Goal: Task Accomplishment & Management: Manage account settings

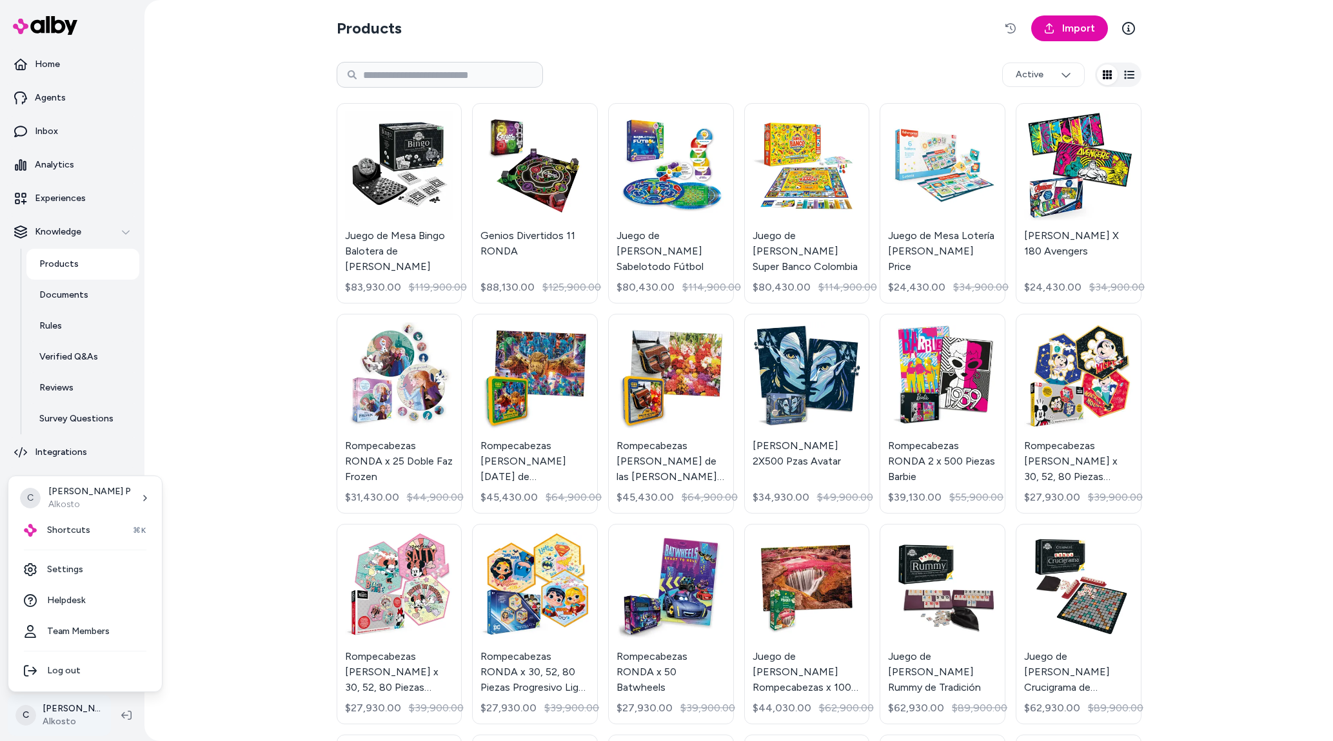
click at [72, 725] on html "Home Agents Inbox Analytics Experiences Knowledge Products Documents Rules Veri…" at bounding box center [666, 370] width 1333 height 741
click at [70, 529] on span "Shortcuts" at bounding box center [68, 530] width 43 height 13
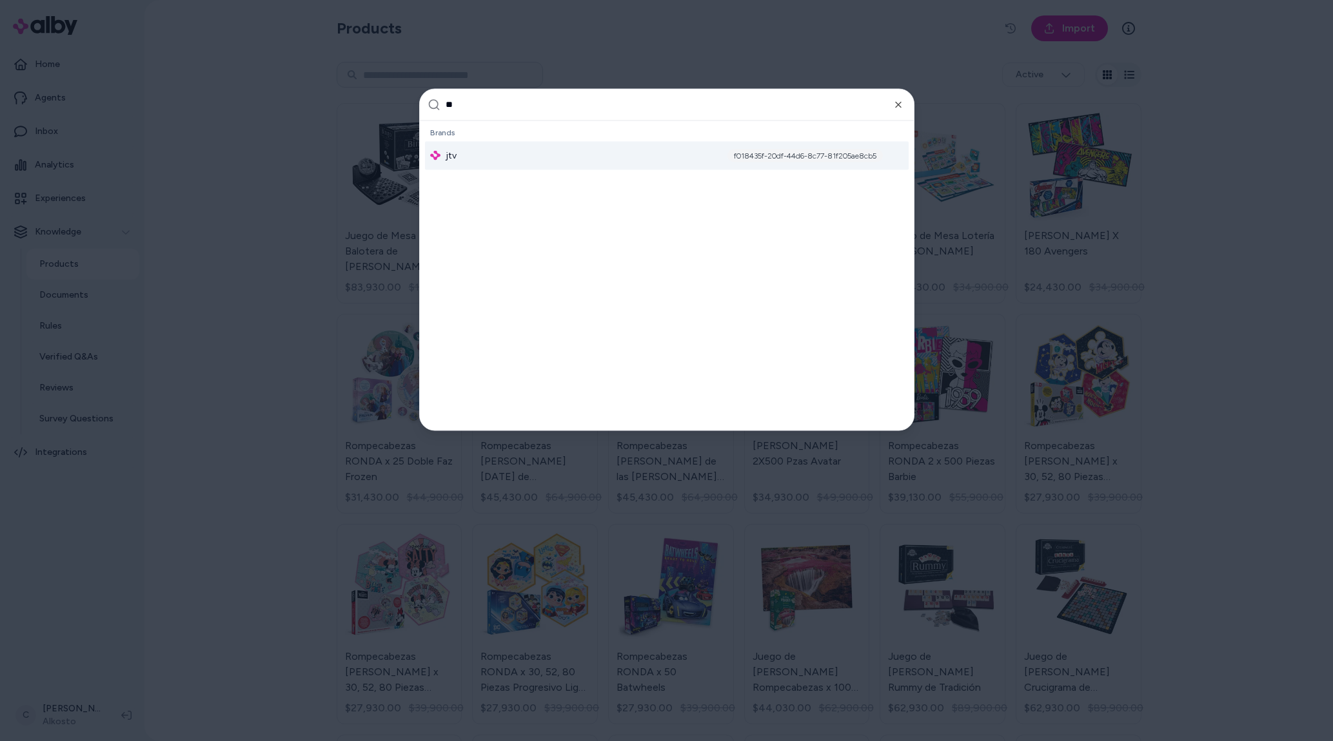
type input "***"
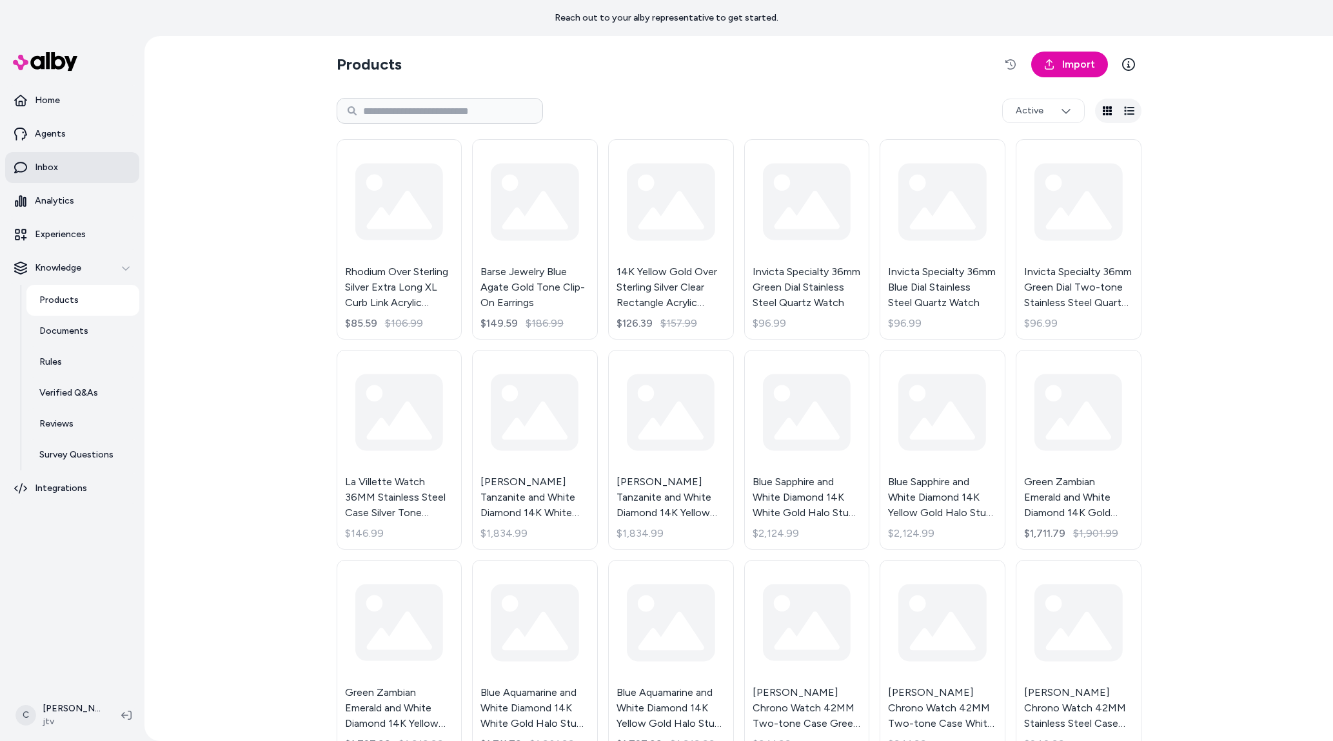
click at [93, 161] on link "Inbox" at bounding box center [72, 167] width 134 height 31
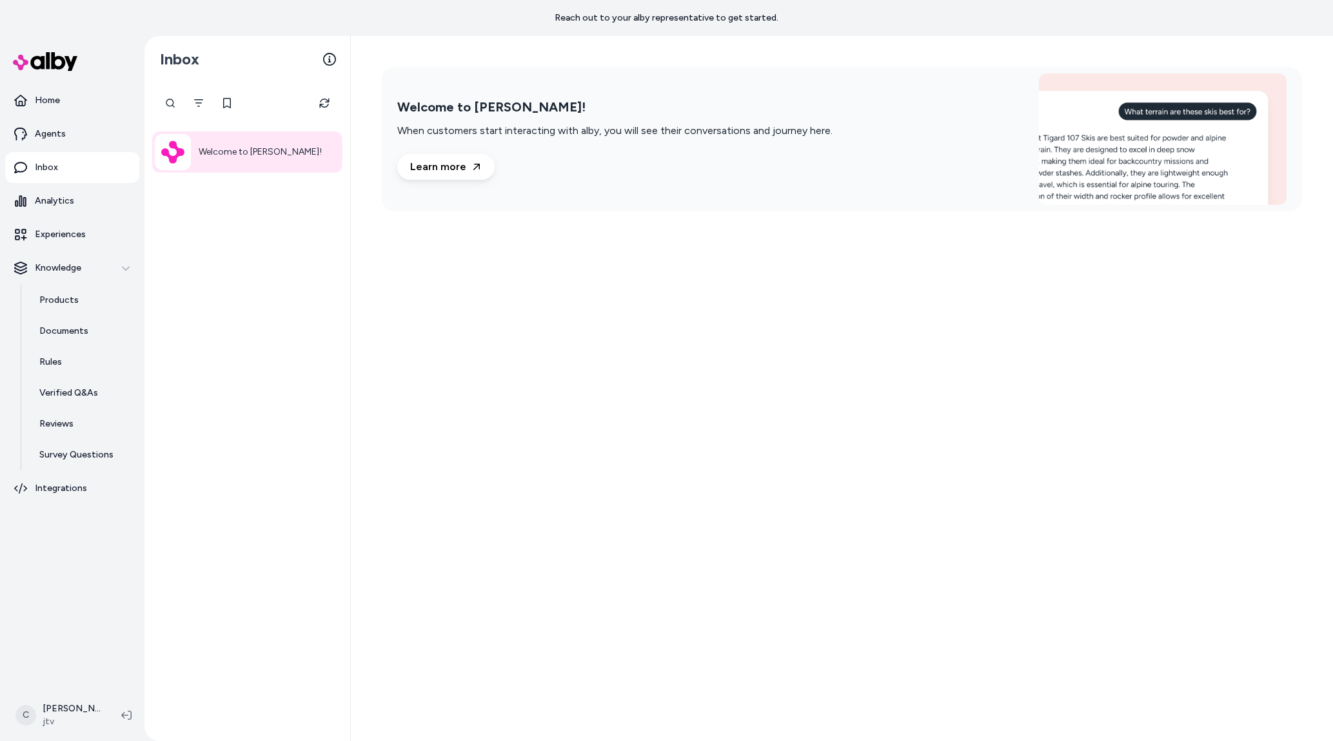
click at [215, 321] on div "Welcome to alby!" at bounding box center [247, 412] width 206 height 659
click at [54, 702] on html "Reach out to your alby representative to get started. Home Agents Inbox Analyti…" at bounding box center [666, 370] width 1333 height 741
click at [63, 538] on div "Shortcuts ⌘K" at bounding box center [85, 530] width 143 height 31
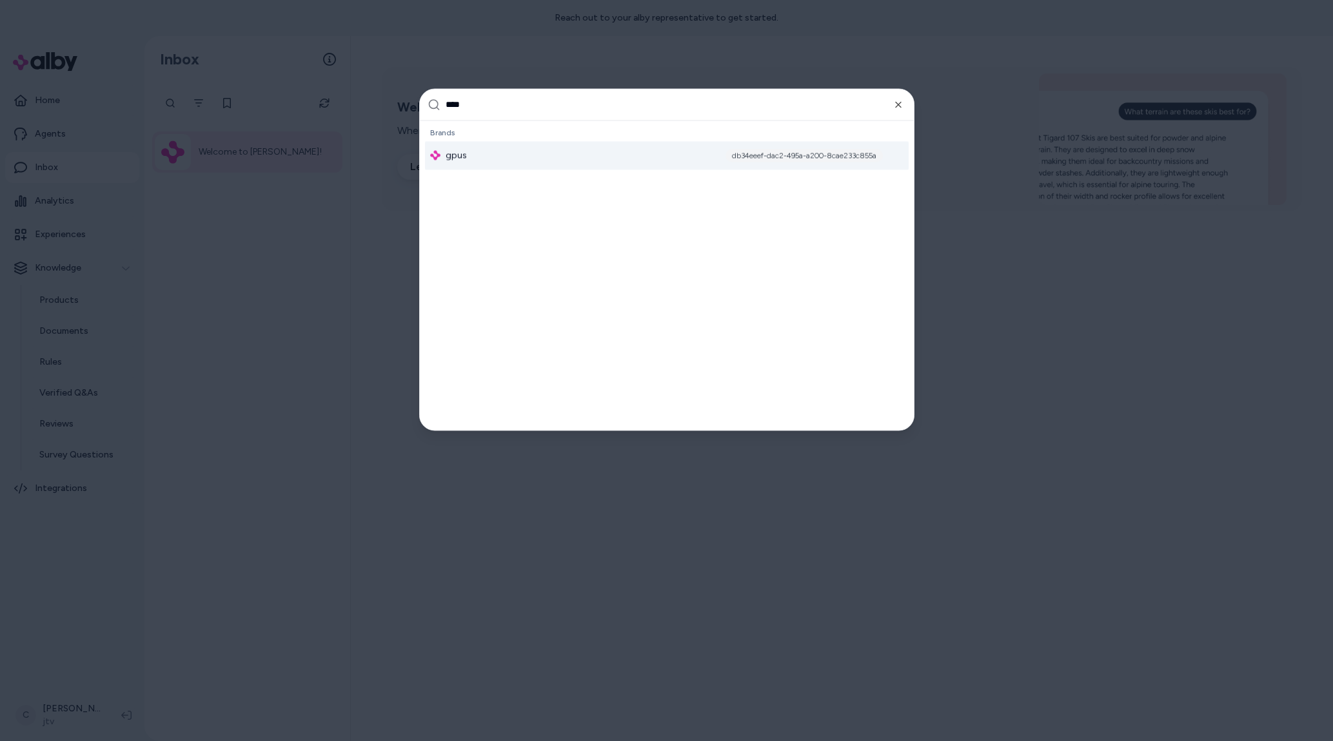
type input "****"
click at [783, 164] on div "gpus db34eeef-dac2-495a-a200-8cae233c855a" at bounding box center [667, 155] width 484 height 28
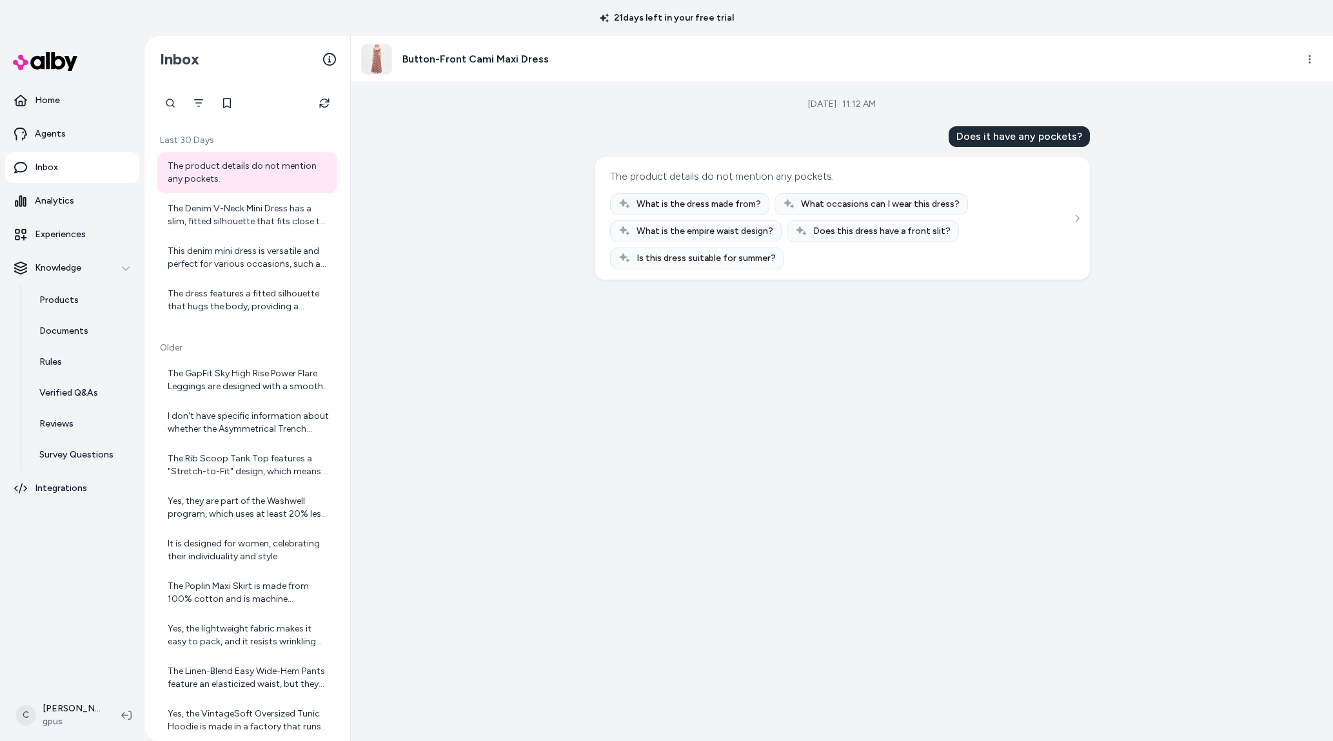
click at [663, 449] on div "Aug 21, 2025 · 11:12 AM Does it have any pockets? The product details do not me…" at bounding box center [842, 412] width 982 height 659
drag, startPoint x: 530, startPoint y: 181, endPoint x: 540, endPoint y: 170, distance: 15.0
click at [529, 181] on div "Aug 21, 2025 · 11:12 AM Does it have any pockets? The product details do not me…" at bounding box center [842, 412] width 982 height 659
drag, startPoint x: 848, startPoint y: 171, endPoint x: 613, endPoint y: 156, distance: 235.1
click at [620, 159] on div "The product details do not mention any pockets. What is the dress made from? Wh…" at bounding box center [841, 218] width 495 height 122
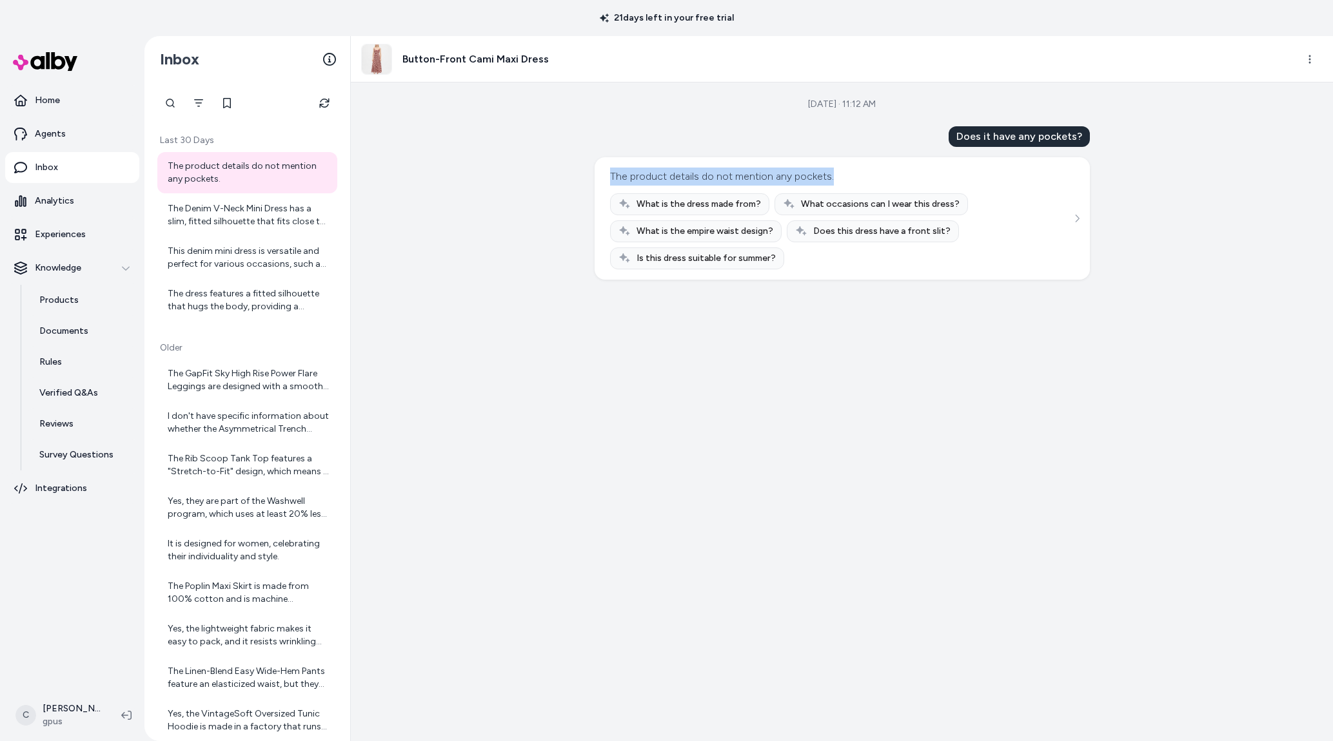
click at [591, 119] on div "Aug 21, 2025 · 11:12 AM Does it have any pockets? The product details do not me…" at bounding box center [842, 412] width 982 height 659
click at [56, 711] on html "21 days left in your free trial Home Agents Inbox Analytics Experiences Knowled…" at bounding box center [666, 370] width 1333 height 741
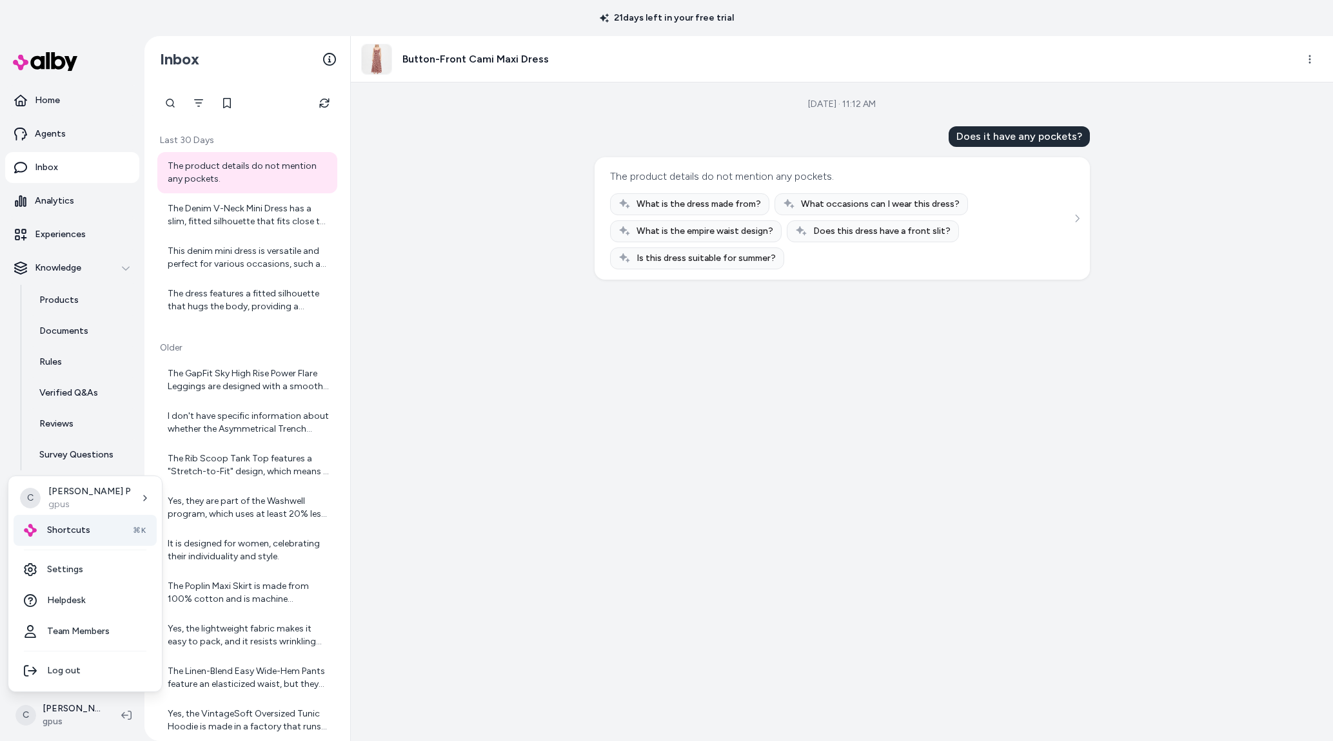
click at [72, 538] on div "Shortcuts ⌘K" at bounding box center [85, 530] width 143 height 31
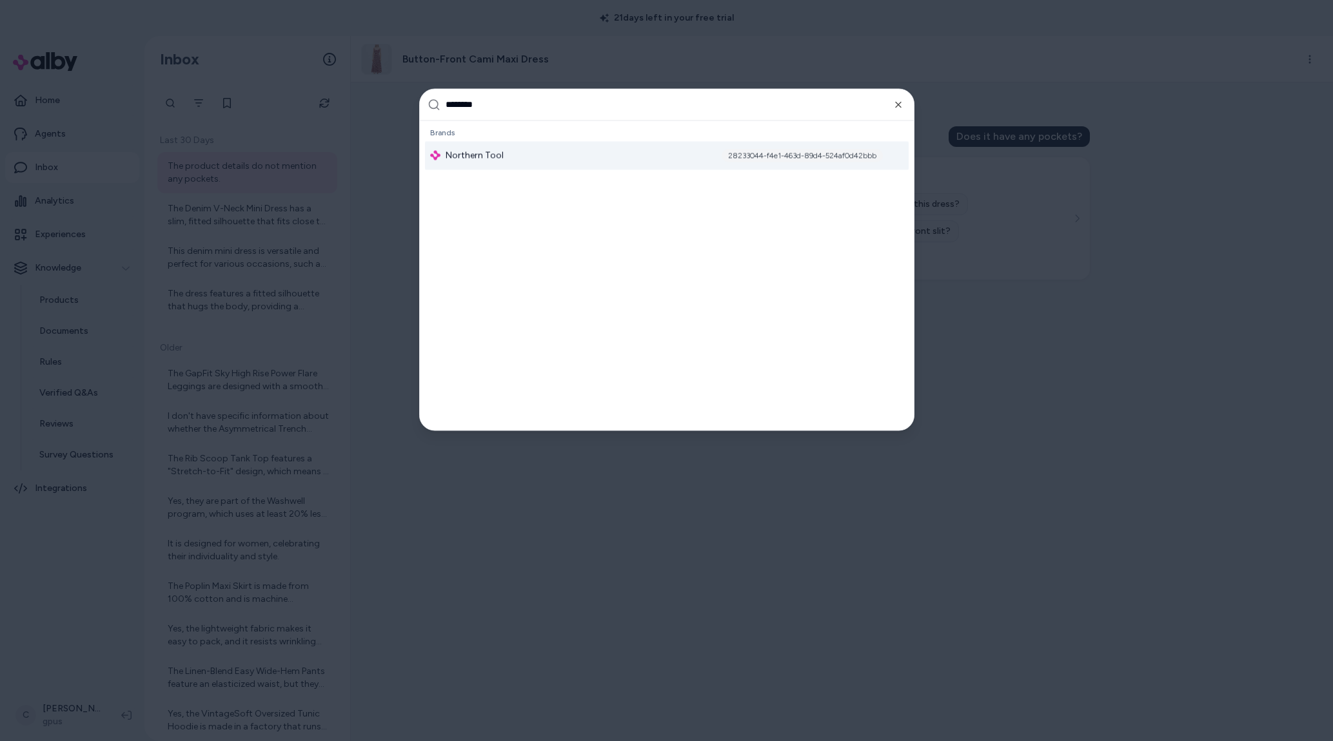
type input "********"
click at [792, 154] on div "28233044-f4e1-463d-89d4-524af0d42bbb" at bounding box center [801, 155] width 161 height 13
click at [19, 701] on div at bounding box center [666, 370] width 1333 height 741
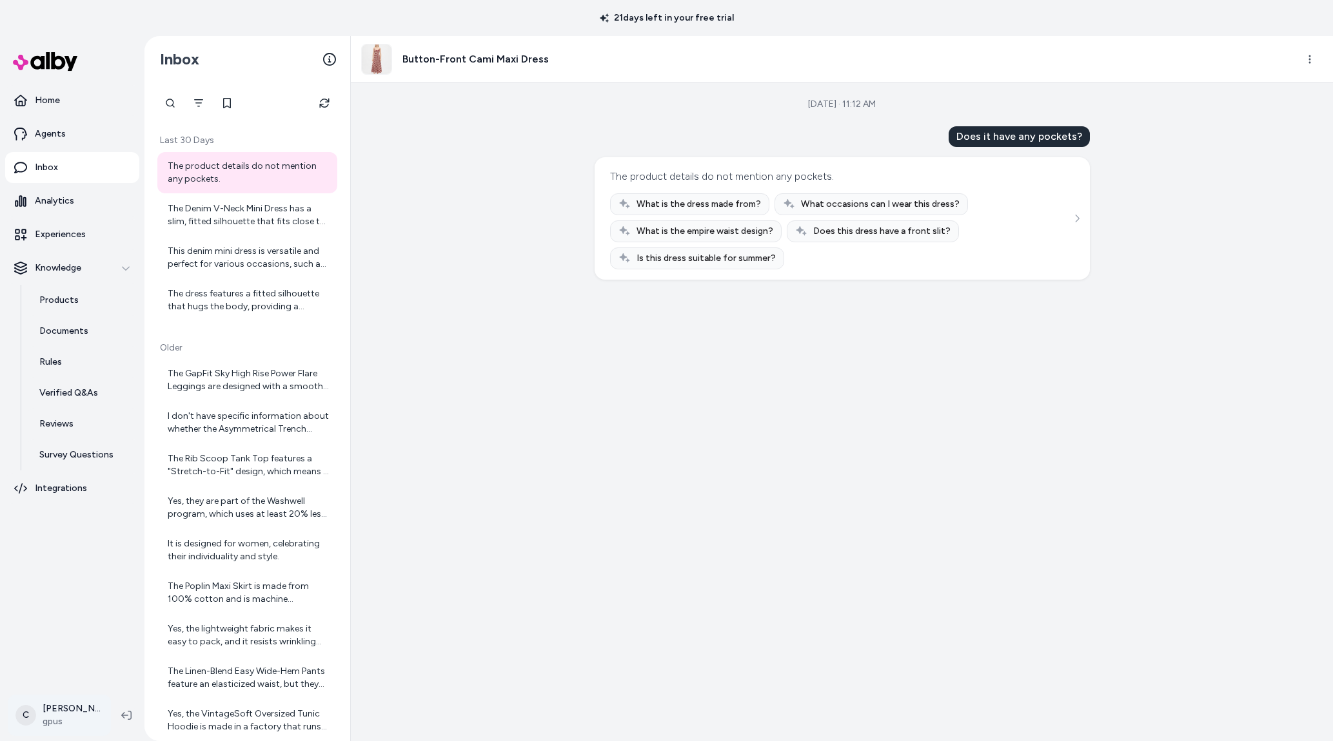
click at [48, 717] on html "21 days left in your free trial Home Agents Inbox Analytics Experiences Knowled…" at bounding box center [666, 370] width 1333 height 741
click at [93, 526] on div "Shortcuts ⌘K" at bounding box center [85, 530] width 143 height 31
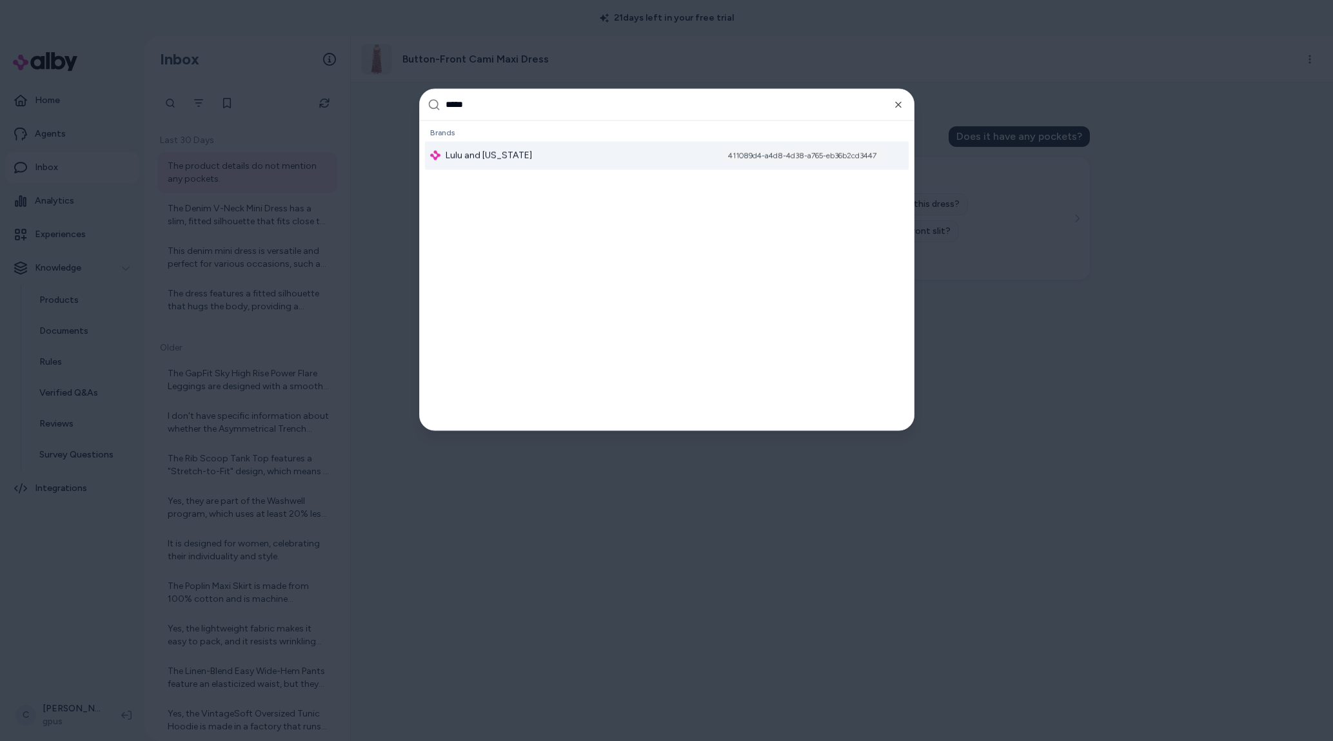
type input "****"
click at [485, 147] on div "Lulu and Georgia 411089d4-a4d8-4d38-a765-eb36b2cd3447" at bounding box center [667, 155] width 484 height 28
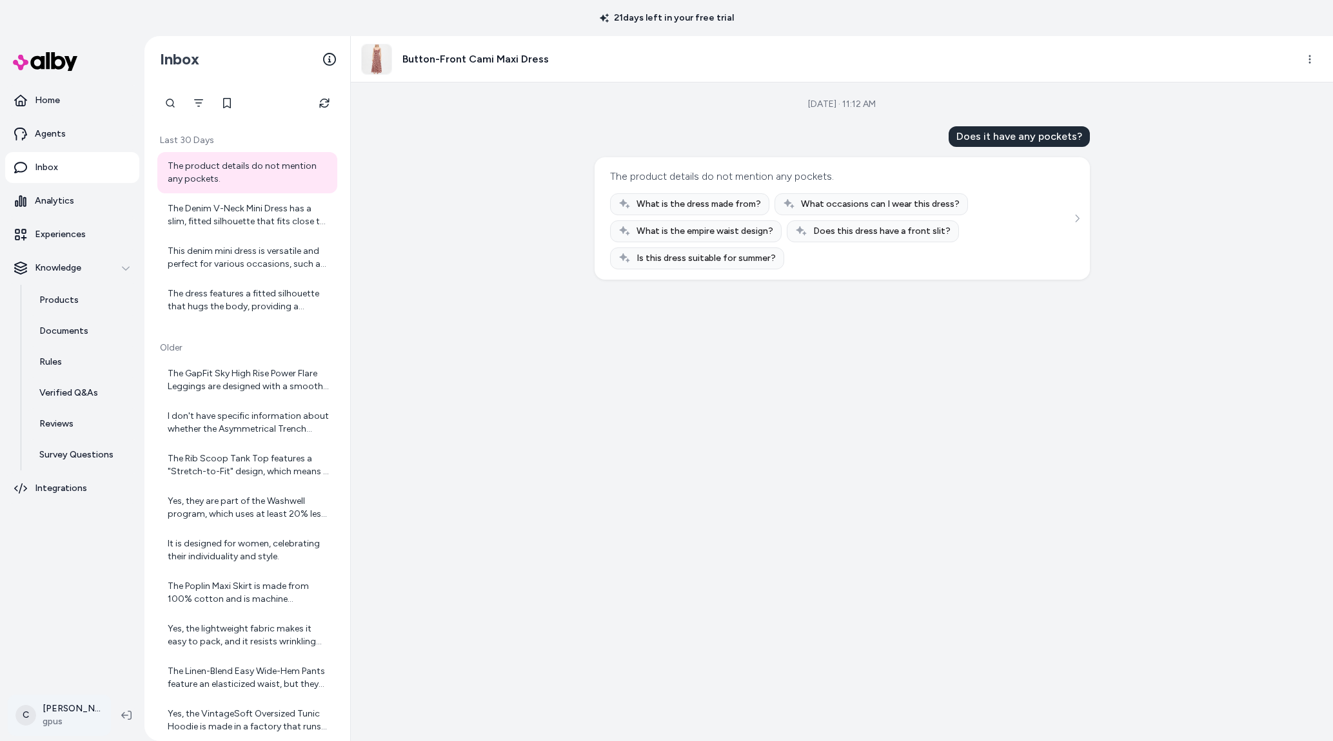
click at [54, 726] on html "21 days left in your free trial Home Agents Inbox Analytics Experiences Knowled…" at bounding box center [666, 370] width 1333 height 741
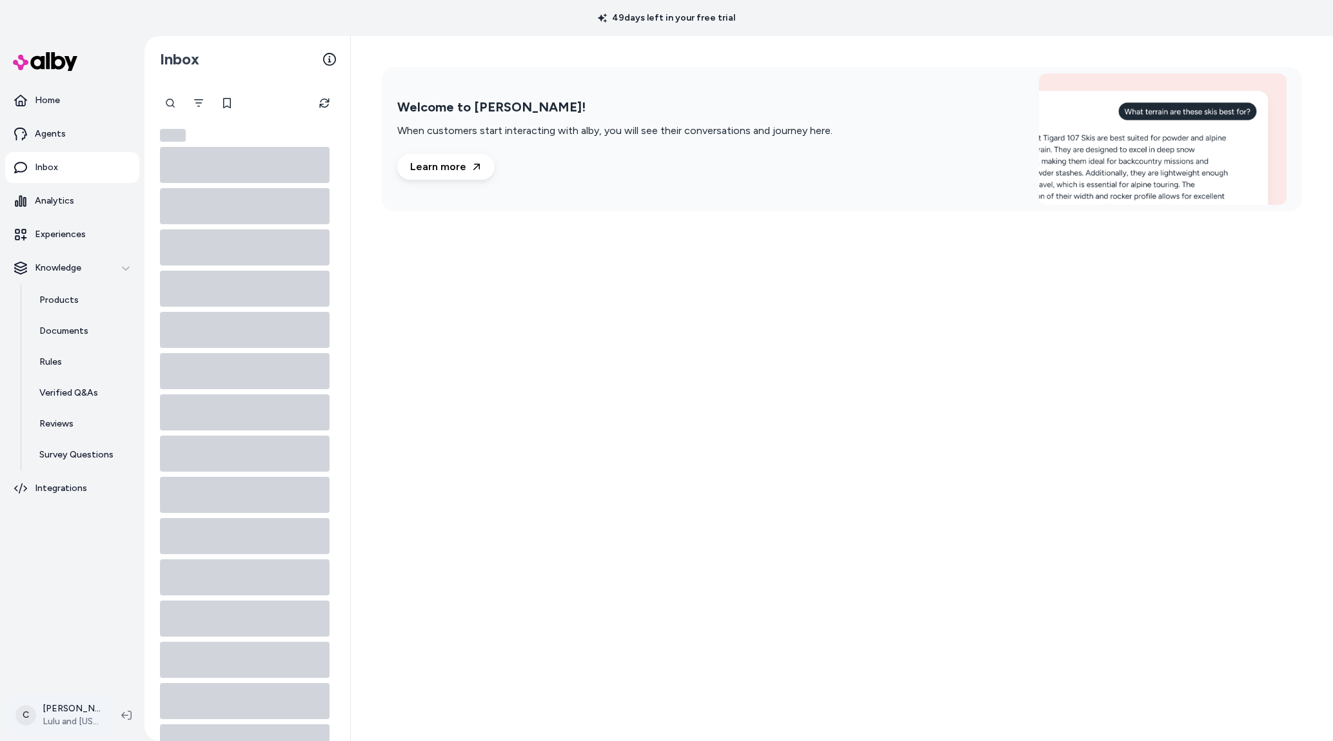
click at [75, 718] on html "49 days left in your free trial Home Agents Inbox Analytics Experiences Knowled…" at bounding box center [666, 370] width 1333 height 741
click at [79, 520] on div "Shortcuts ⌘K" at bounding box center [85, 530] width 143 height 31
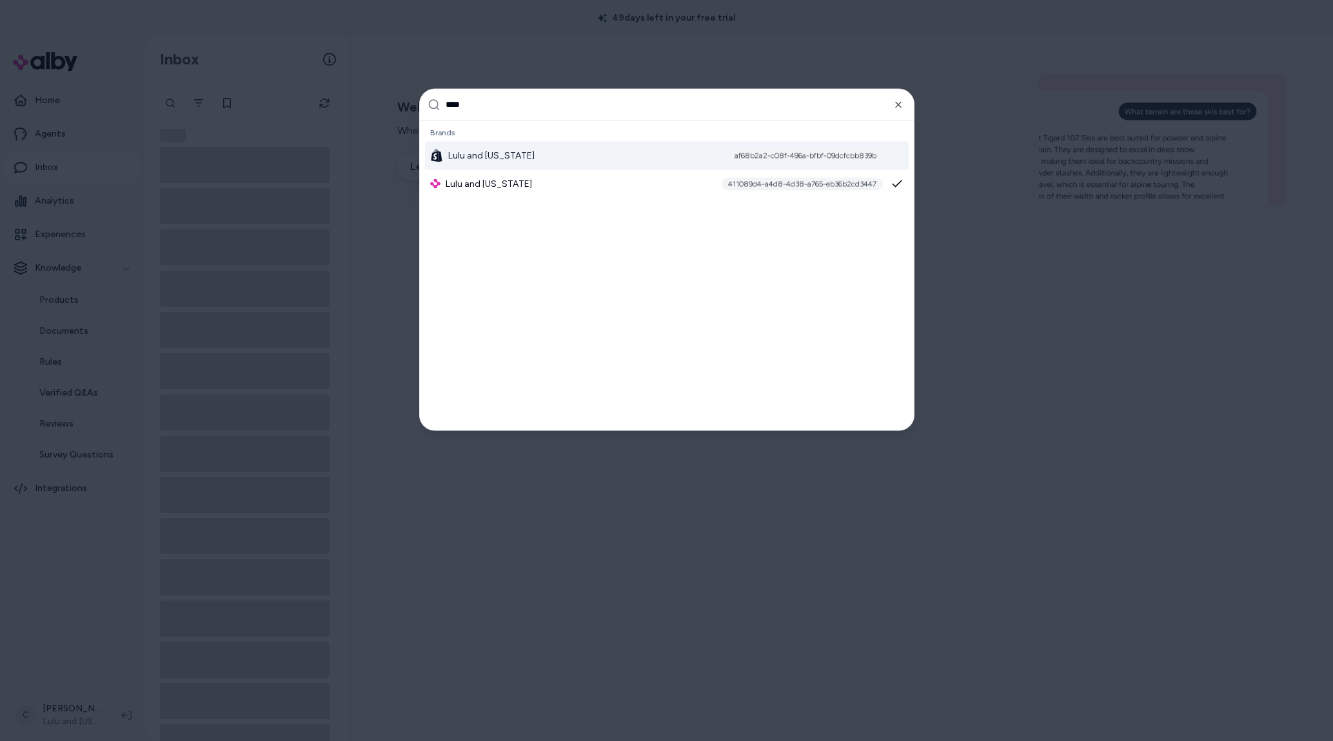
type input "****"
click at [498, 149] on span "Lulu and [US_STATE]" at bounding box center [491, 155] width 86 height 13
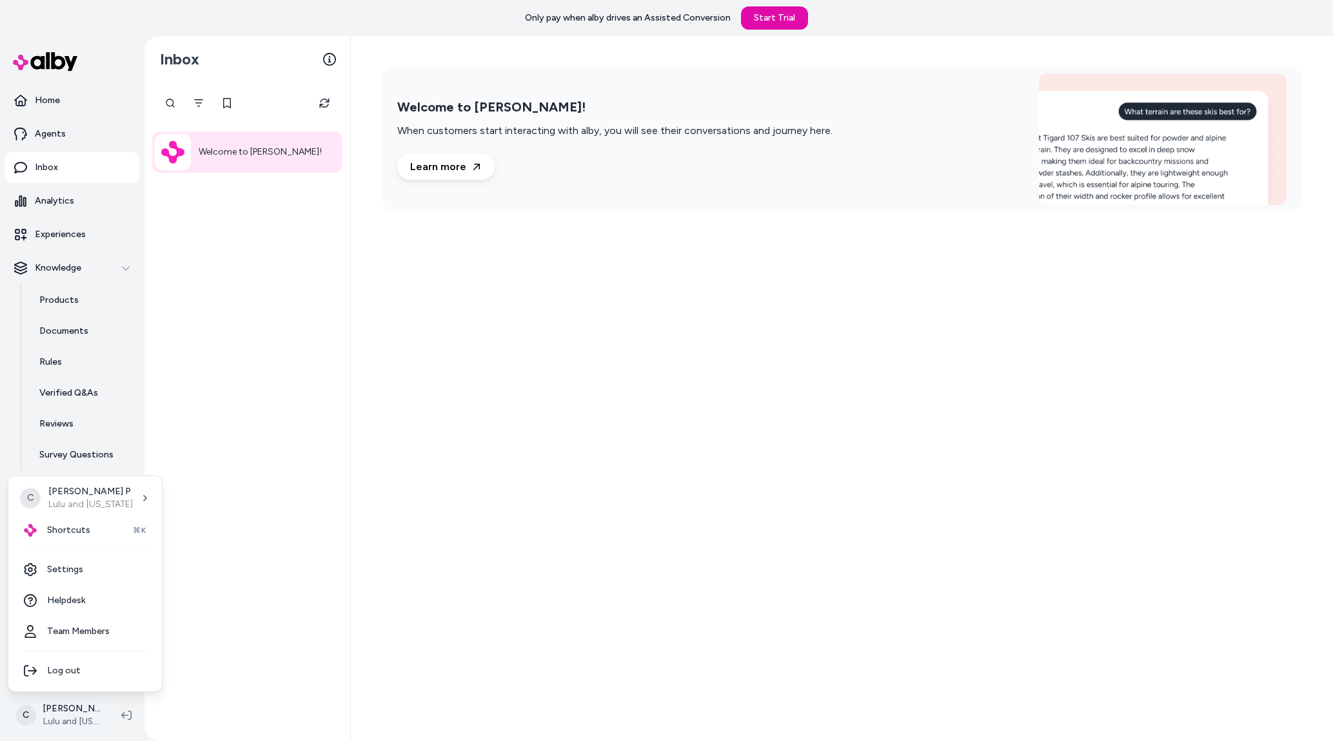
click at [61, 712] on html "Only pay when [PERSON_NAME] drives an Assisted Conversion Start Trial Home Agen…" at bounding box center [666, 370] width 1333 height 741
click at [95, 527] on div "Shortcuts ⌘K" at bounding box center [85, 530] width 143 height 31
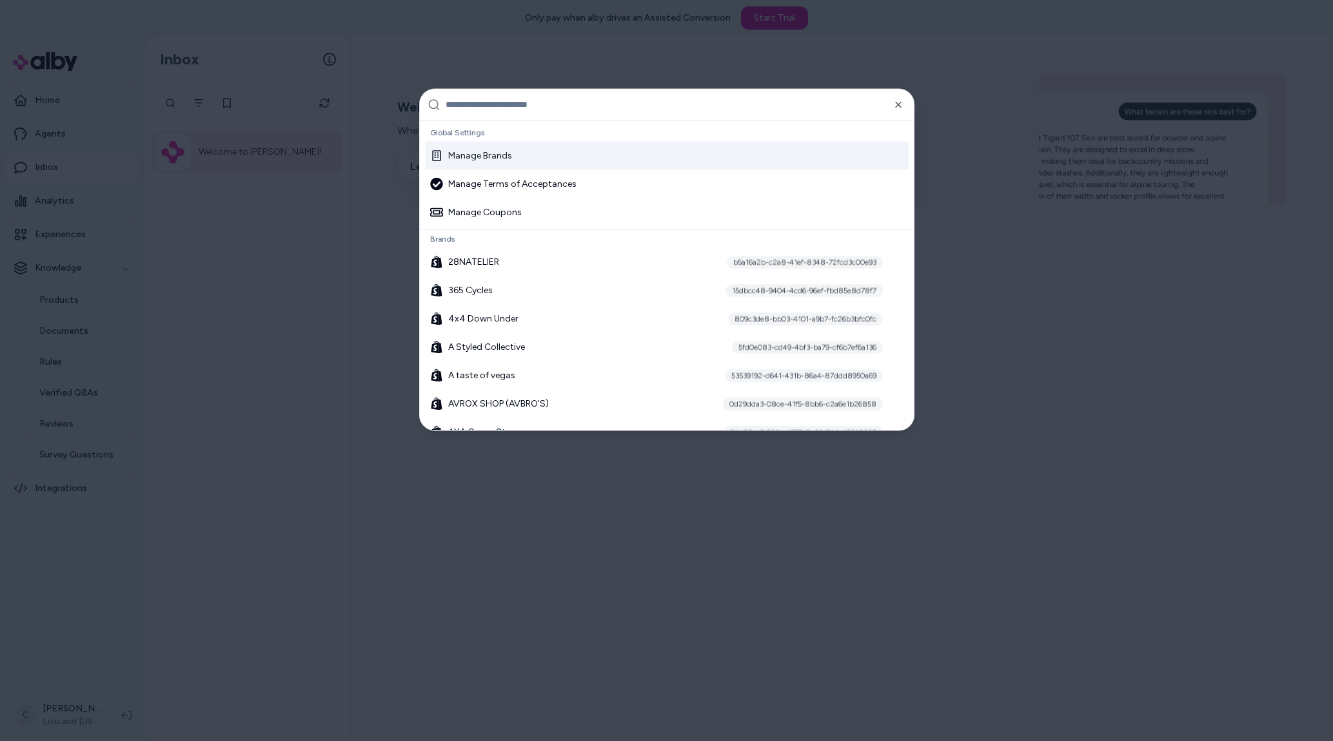
click at [531, 148] on div "Manage Brands" at bounding box center [667, 155] width 484 height 28
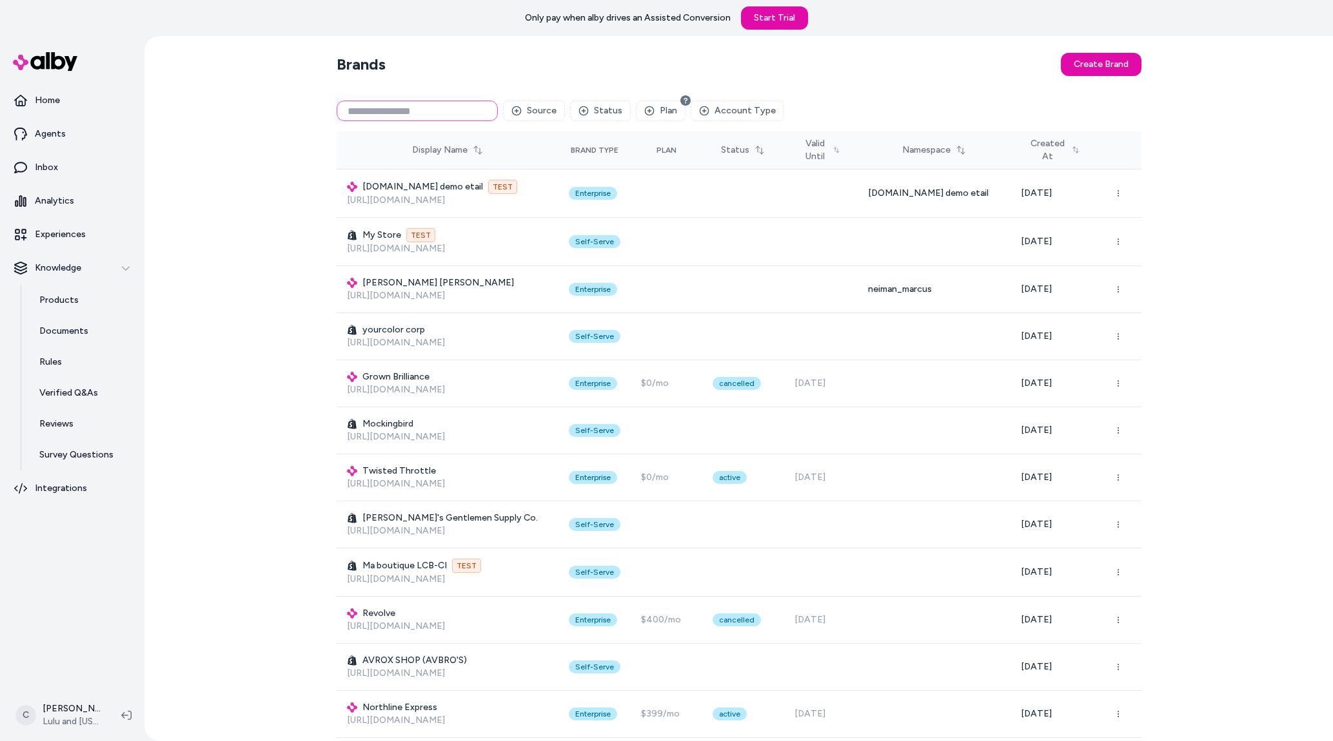
click at [429, 110] on input at bounding box center [417, 111] width 161 height 21
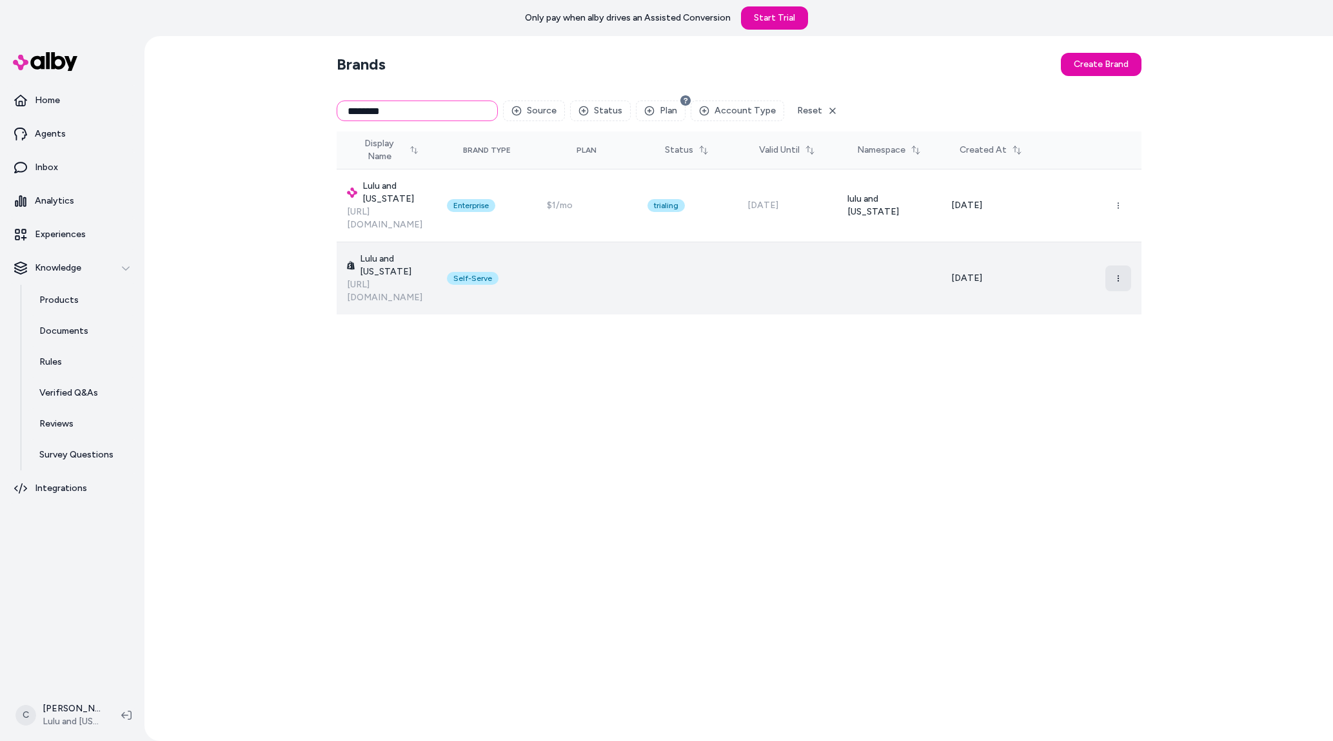
type input "********"
click at [1112, 266] on button "button" at bounding box center [1118, 279] width 26 height 26
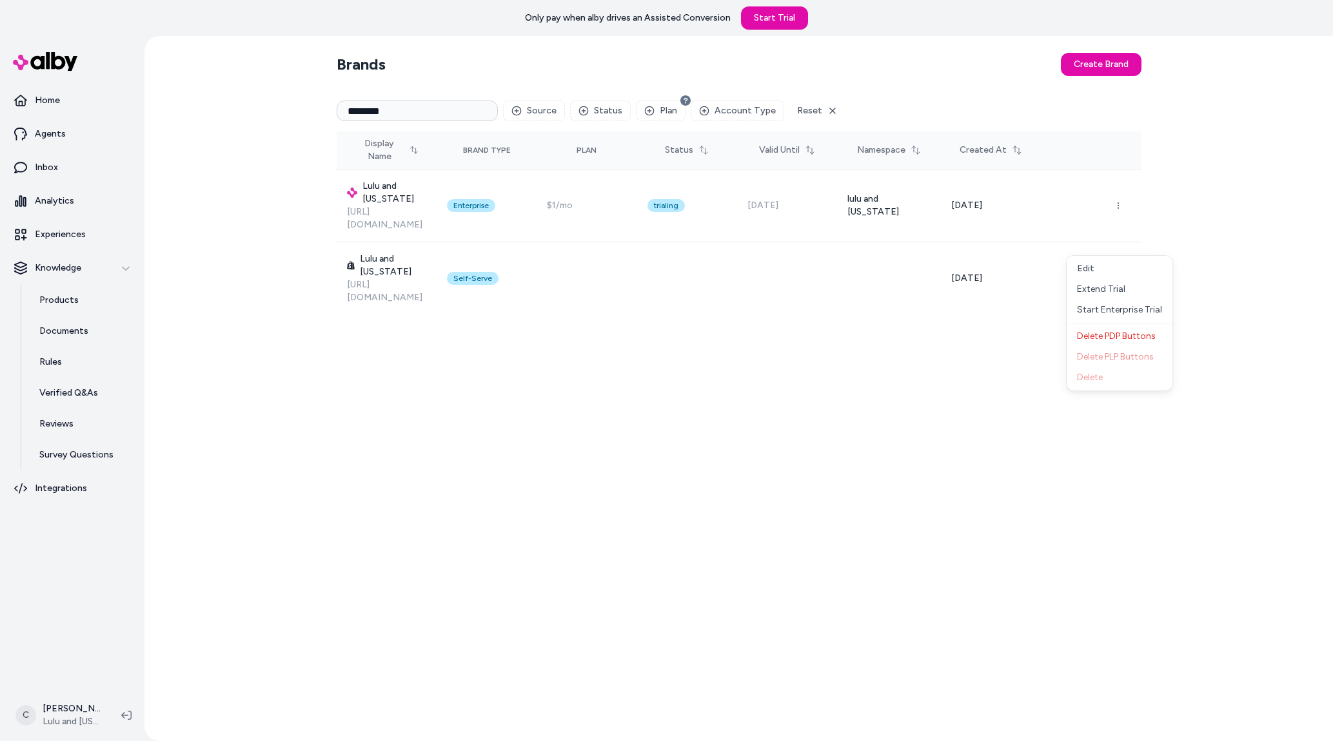
drag, startPoint x: 731, startPoint y: 374, endPoint x: 745, endPoint y: 389, distance: 20.1
click at [731, 374] on div "Brands Create Brand ******** Source Status Plan Account Type Reset Display Name…" at bounding box center [738, 388] width 825 height 705
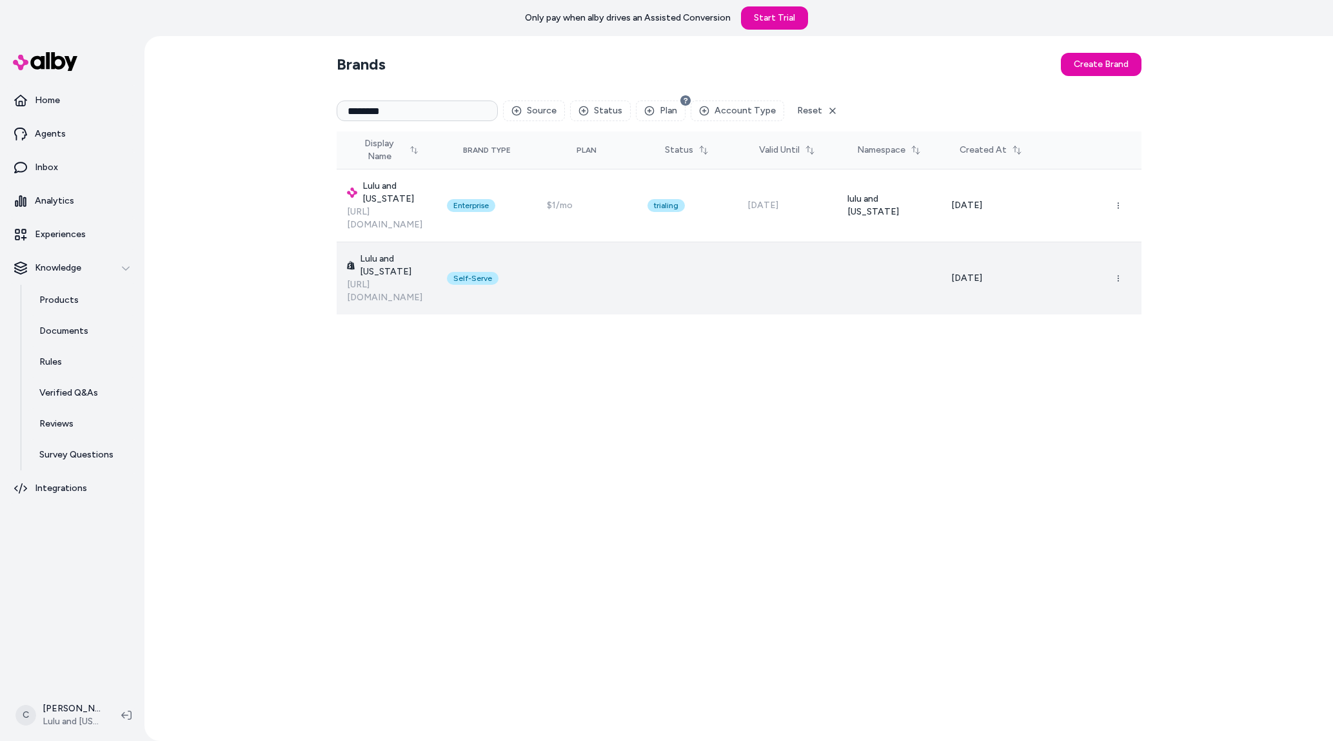
drag, startPoint x: 926, startPoint y: 231, endPoint x: 916, endPoint y: 231, distance: 9.7
click at [916, 242] on tr "Lulu and Georgia https://www.luluandgeorgia.com Self-Serve Sep 09, 2025" at bounding box center [739, 278] width 805 height 73
click at [825, 257] on td at bounding box center [787, 278] width 100 height 73
click at [1122, 266] on button "button" at bounding box center [1118, 279] width 26 height 26
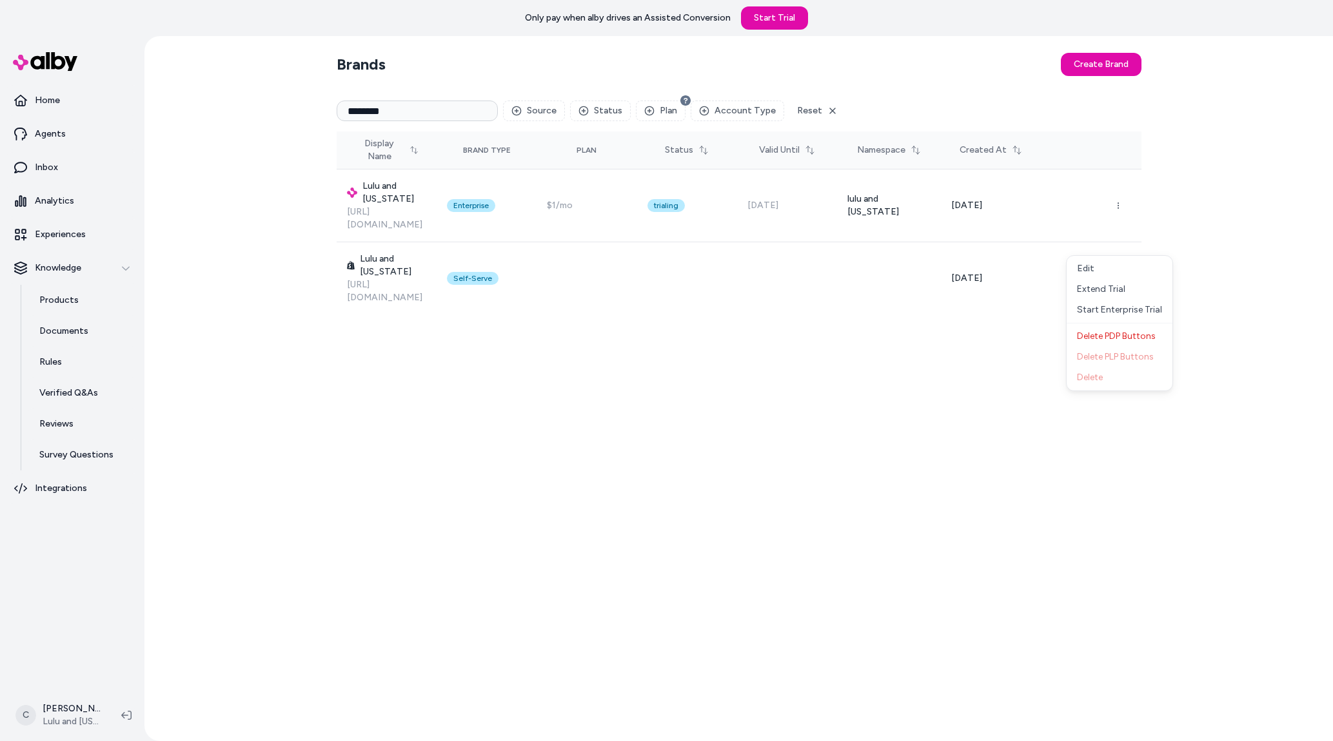
click at [725, 449] on div "Brands Create Brand ******** Source Status Plan Account Type Reset Display Name…" at bounding box center [738, 388] width 825 height 705
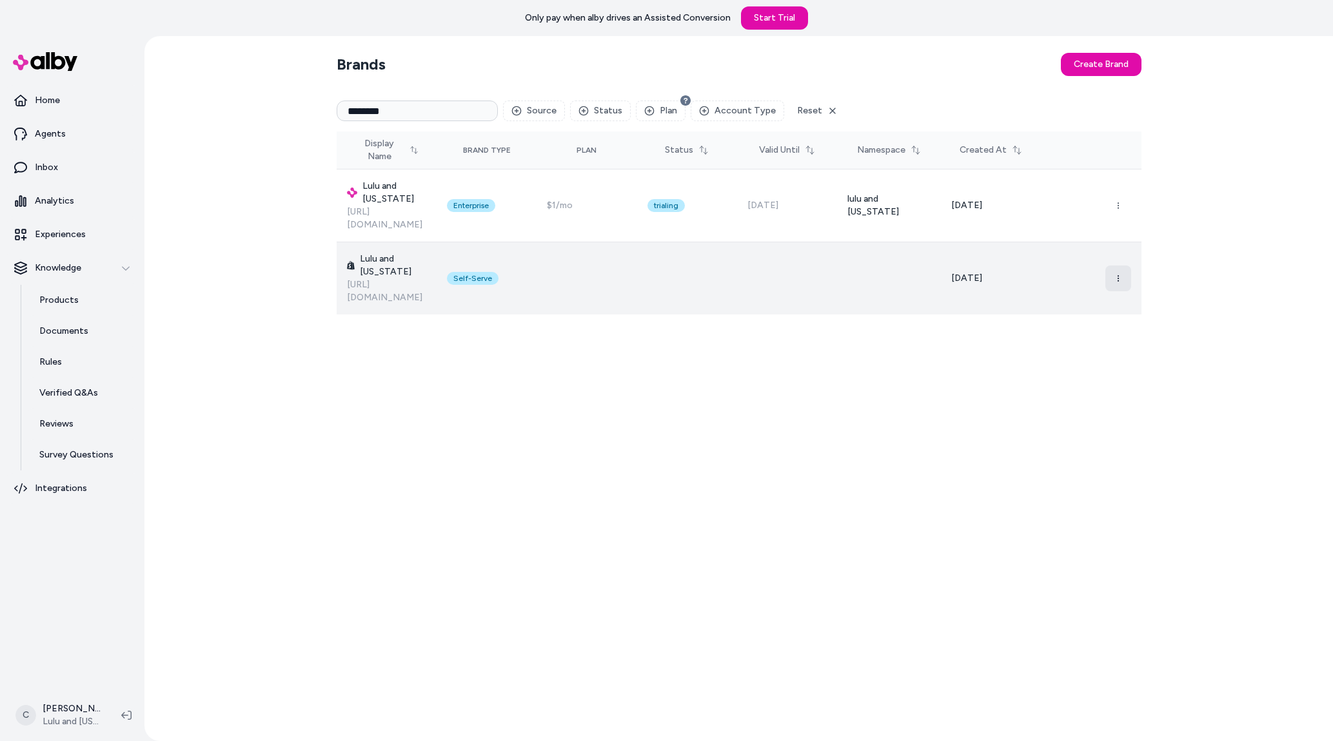
click at [1117, 275] on icon "button" at bounding box center [1118, 279] width 8 height 8
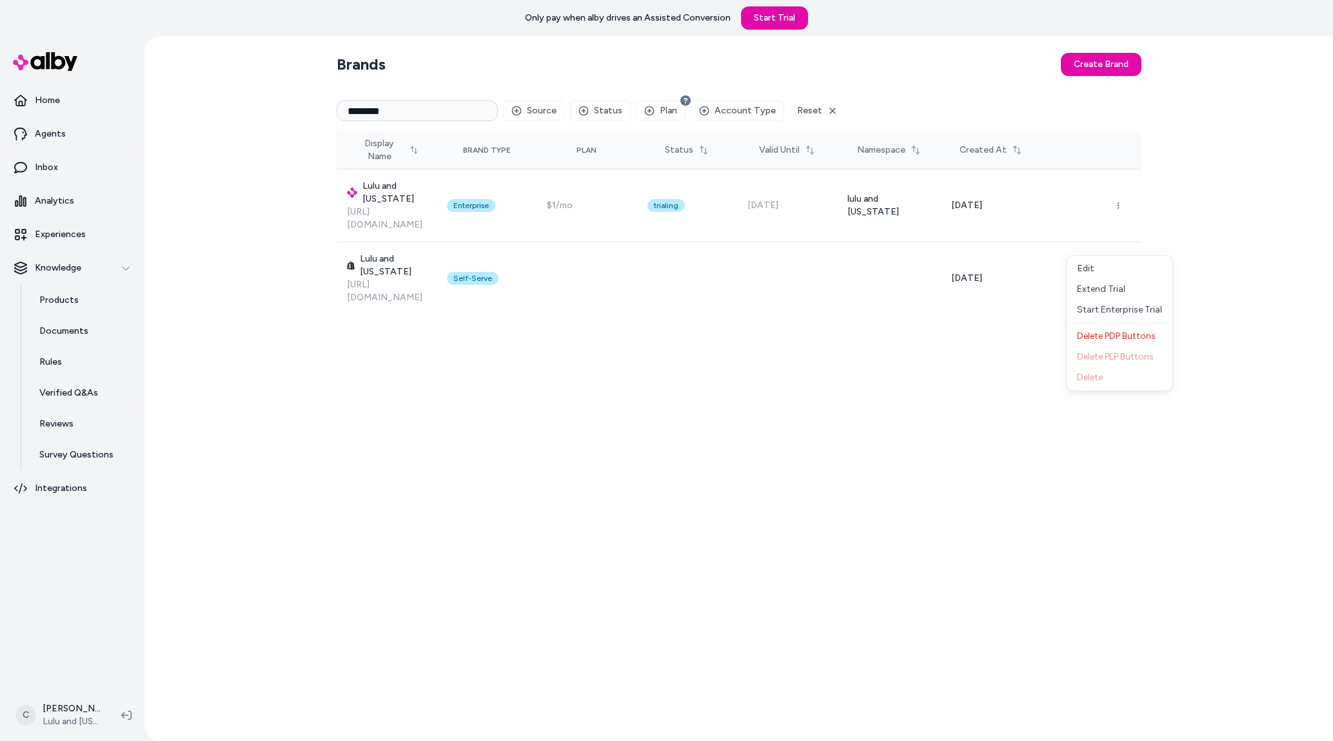
drag, startPoint x: 928, startPoint y: 505, endPoint x: 934, endPoint y: 496, distance: 10.2
click at [924, 503] on div "Brands Create Brand ******** Source Status Plan Account Type Reset Display Name…" at bounding box center [738, 388] width 825 height 705
click at [625, 505] on div "Brands Create Brand ******** Source Status Plan Account Type Reset Display Name…" at bounding box center [738, 388] width 825 height 705
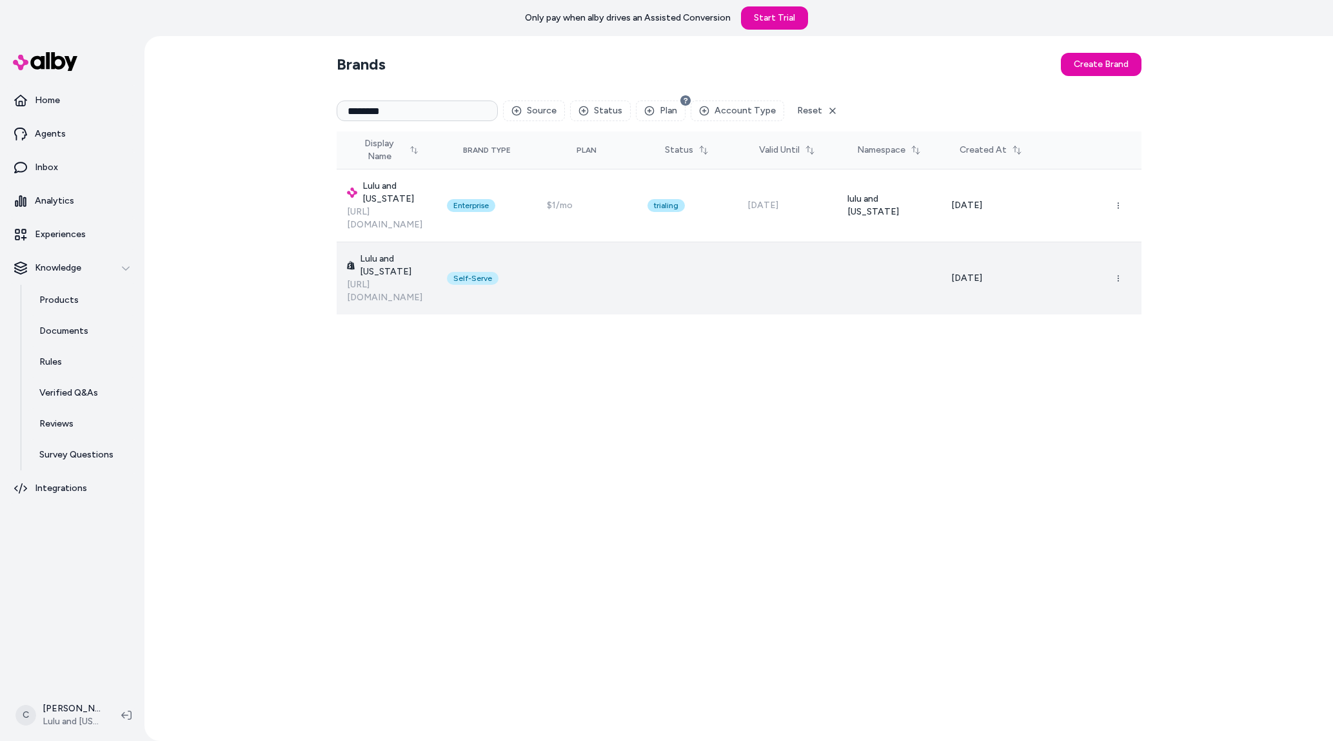
click at [498, 272] on div "Self-Serve" at bounding box center [473, 278] width 52 height 13
drag, startPoint x: 541, startPoint y: 240, endPoint x: 496, endPoint y: 233, distance: 45.7
click at [496, 242] on td "Self-Serve" at bounding box center [486, 278] width 100 height 73
click at [498, 272] on div "Self-Serve" at bounding box center [473, 278] width 52 height 13
click at [1119, 275] on icon "button" at bounding box center [1118, 279] width 8 height 8
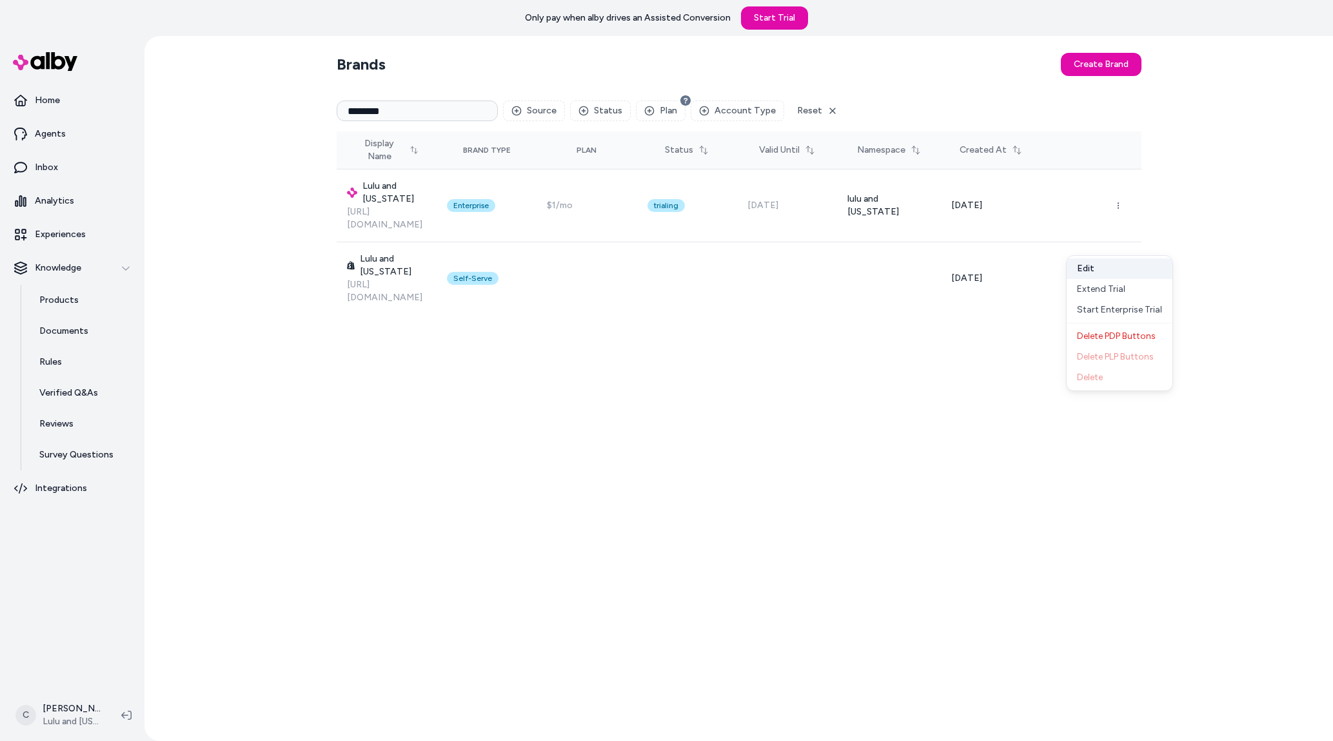
click at [1128, 275] on button "Edit" at bounding box center [1119, 269] width 106 height 21
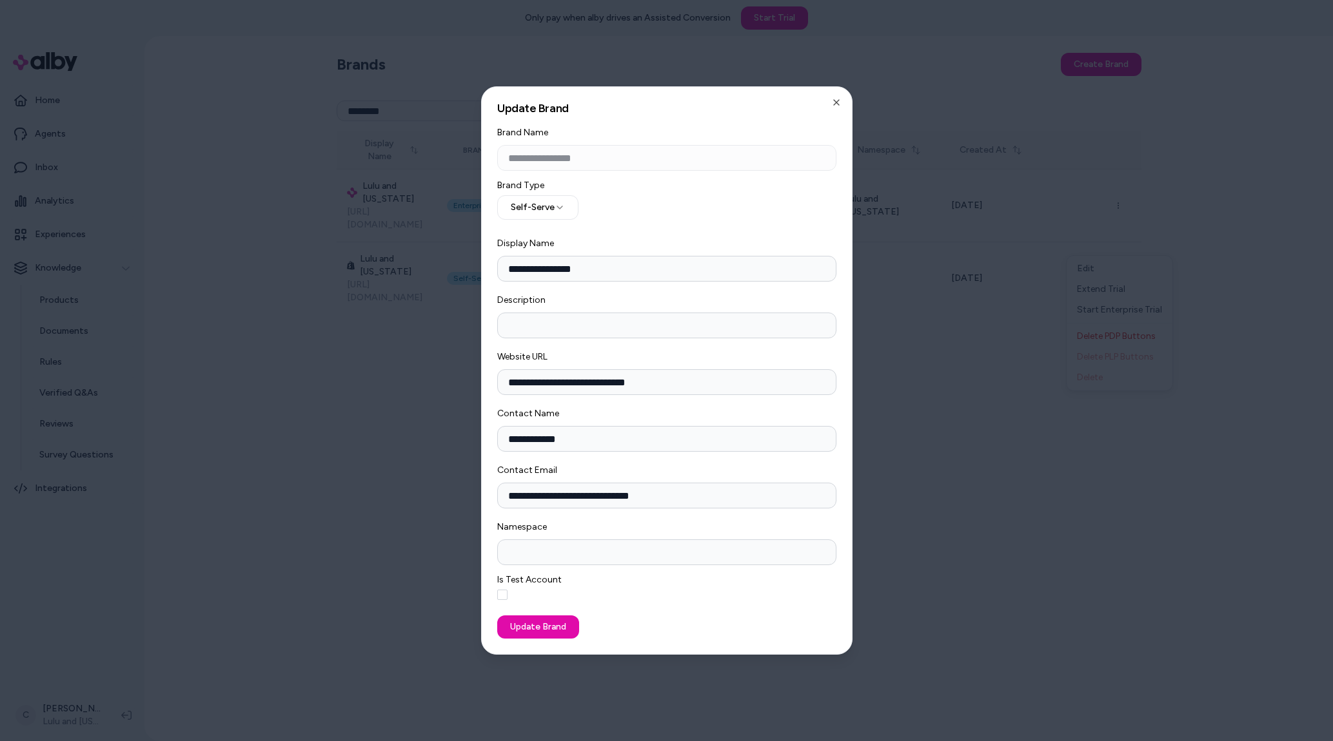
click at [913, 578] on div at bounding box center [666, 370] width 1333 height 741
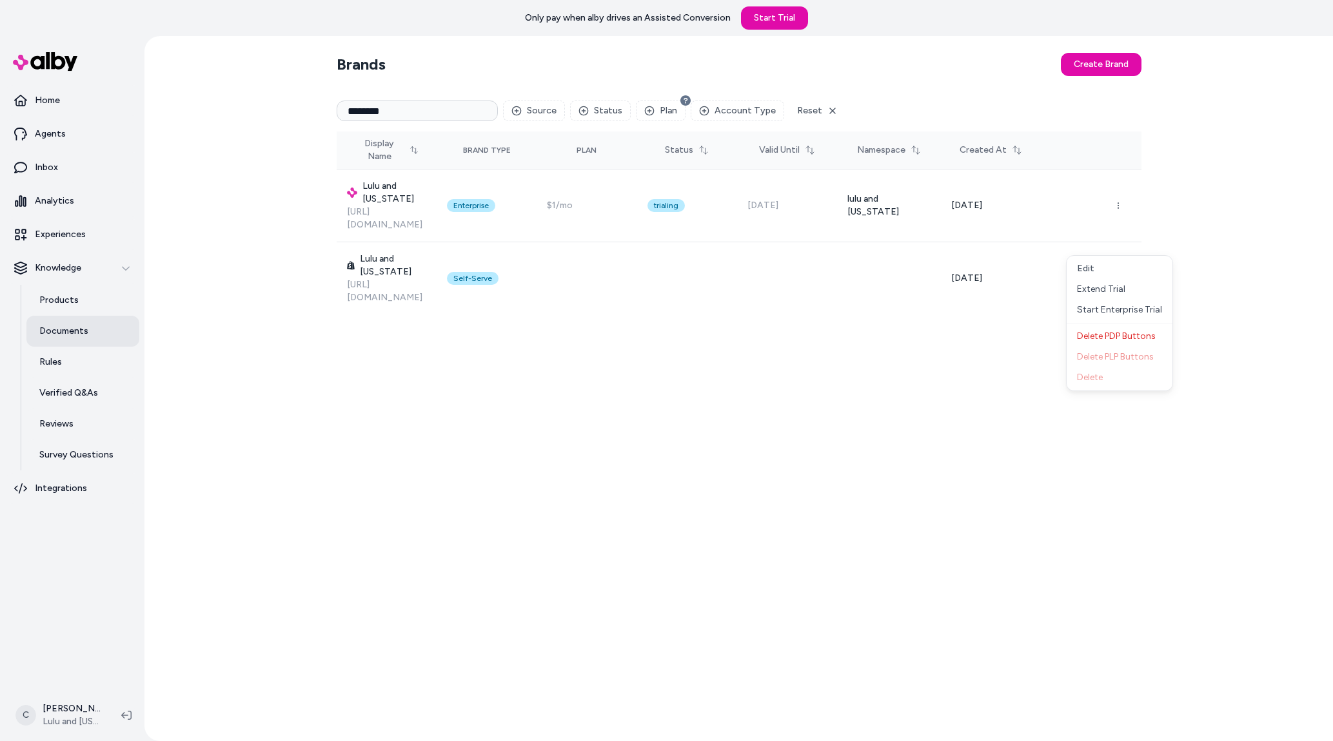
click at [59, 327] on p "Documents" at bounding box center [63, 331] width 49 height 13
click at [58, 302] on p "Products" at bounding box center [58, 300] width 39 height 13
click at [93, 310] on link "Products" at bounding box center [82, 300] width 113 height 31
click at [66, 289] on link "Products" at bounding box center [82, 300] width 113 height 31
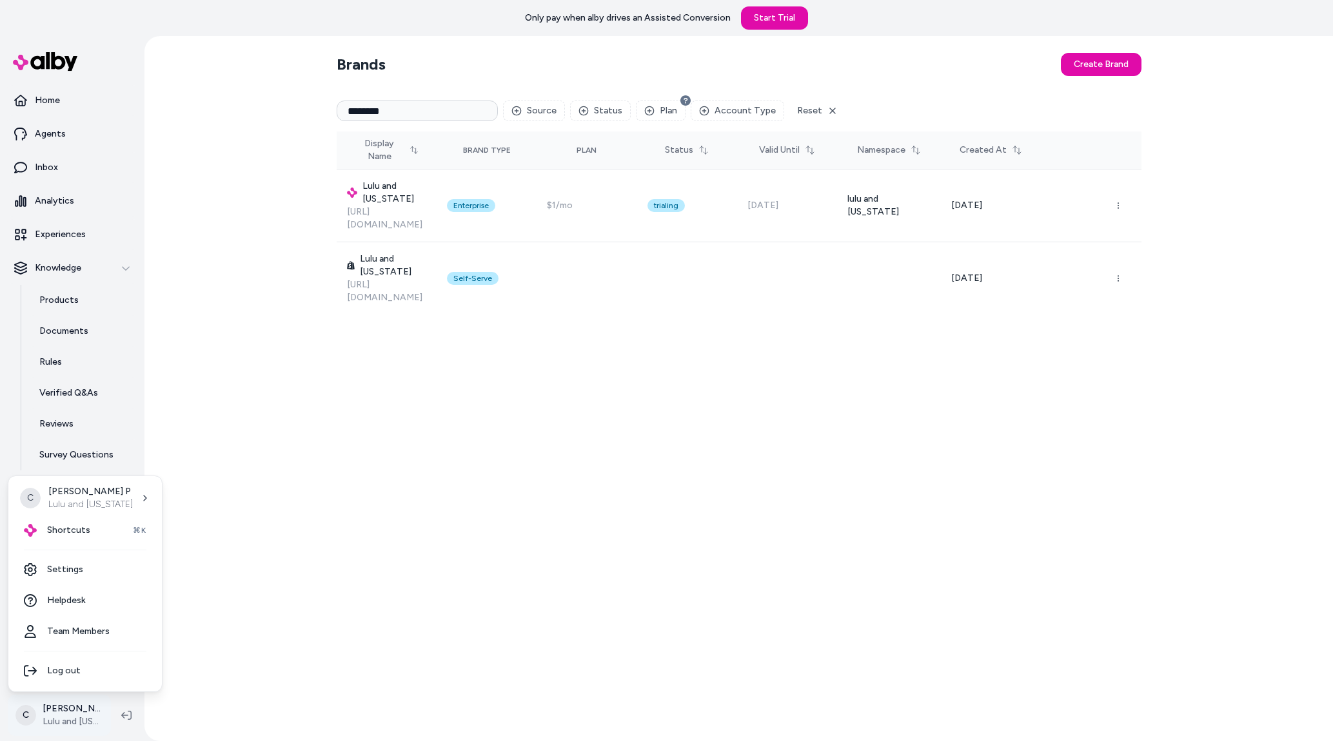
click at [62, 707] on html "Only pay when alby drives an Assisted Conversion Start Trial Home Agents Inbox …" at bounding box center [666, 370] width 1333 height 741
drag, startPoint x: 396, startPoint y: 471, endPoint x: 333, endPoint y: 519, distance: 79.6
click at [396, 469] on html "Only pay when alby drives an Assisted Conversion Start Trial Home Agents Inbox …" at bounding box center [666, 370] width 1333 height 741
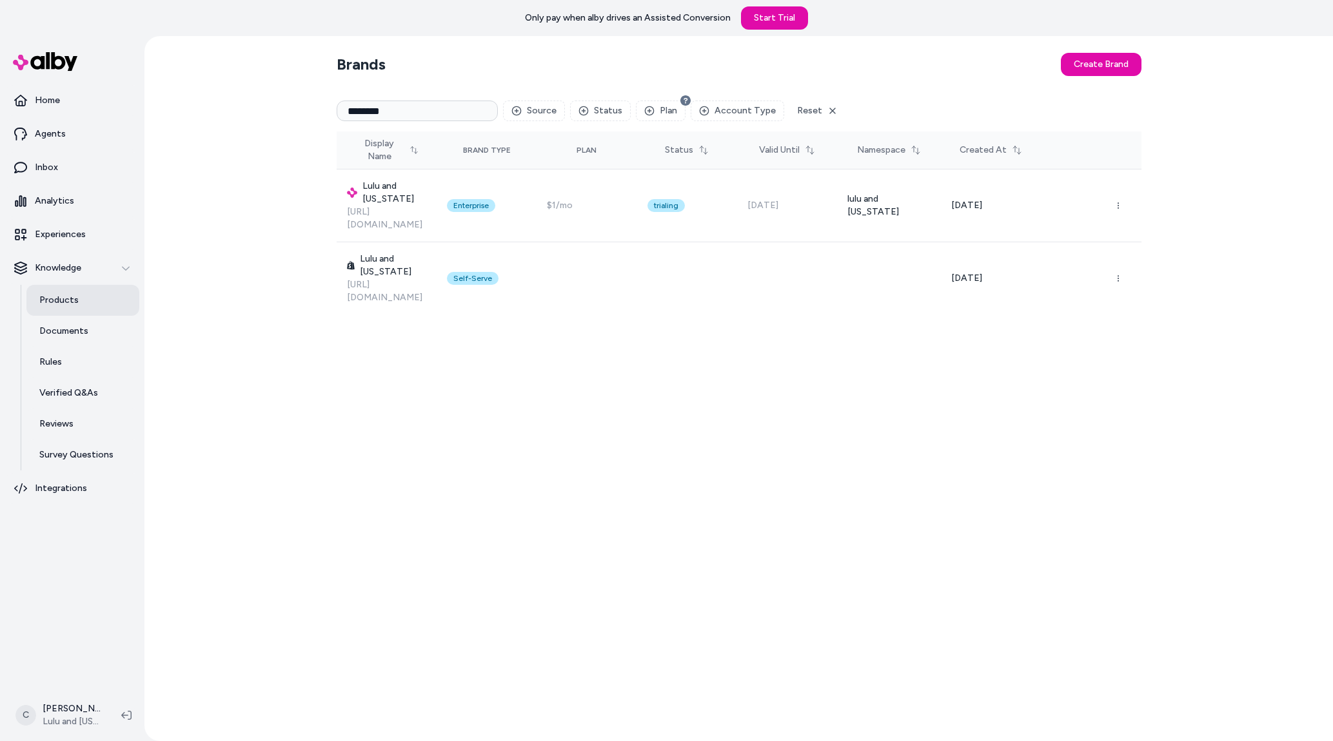
click at [73, 305] on p "Products" at bounding box center [58, 300] width 39 height 13
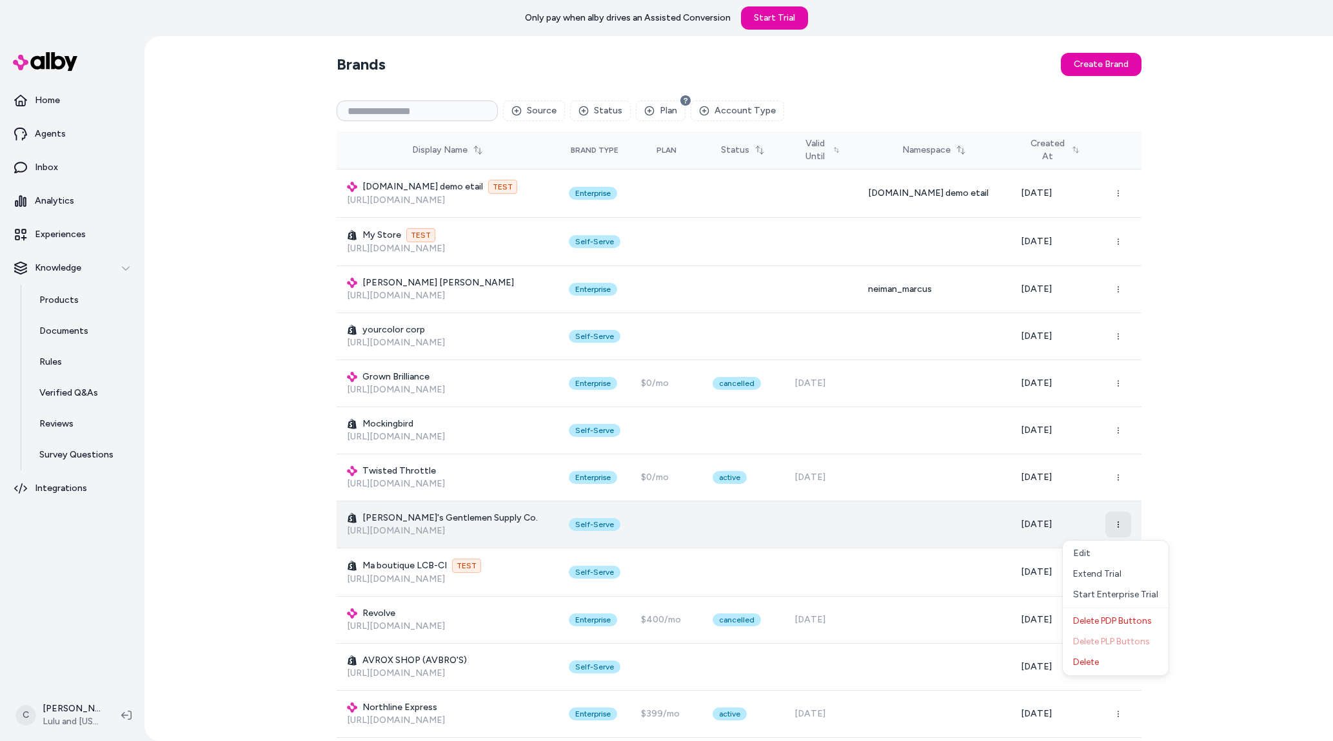
click at [1115, 526] on icon "button" at bounding box center [1118, 525] width 8 height 8
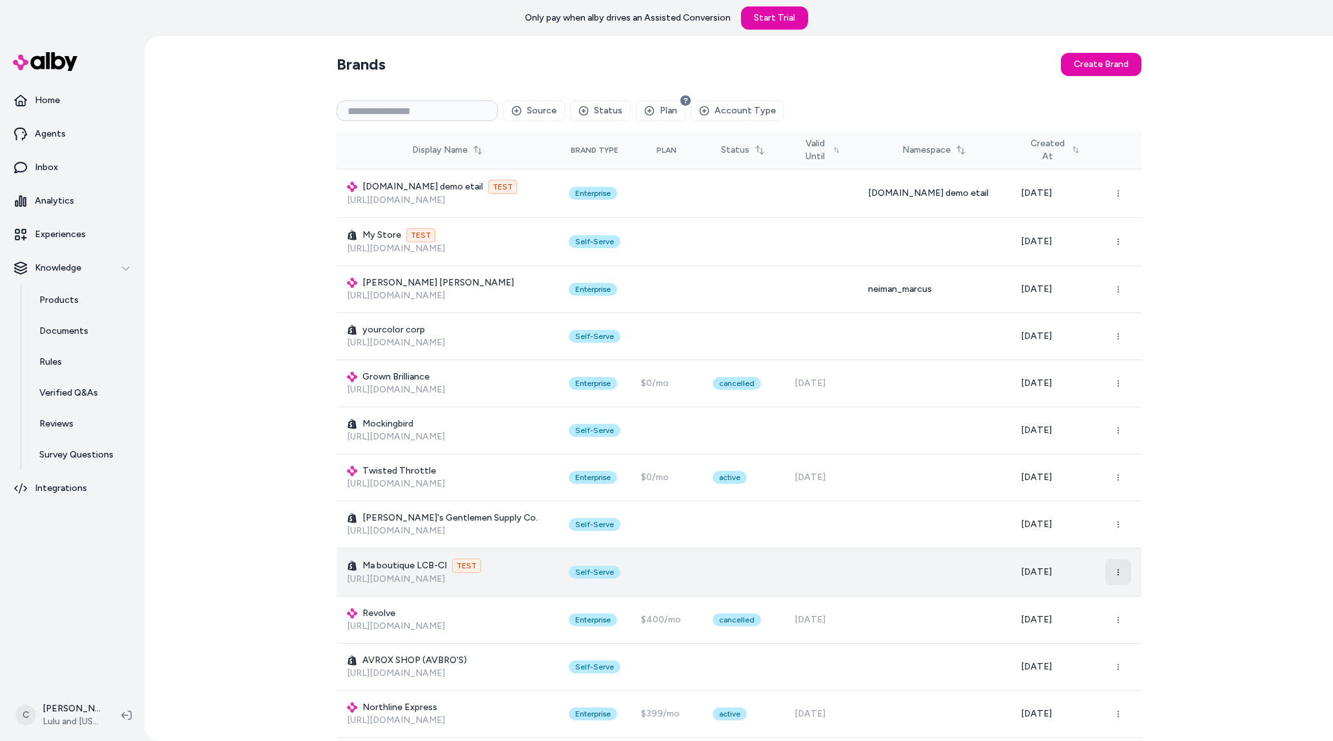
click at [1116, 573] on icon "button" at bounding box center [1118, 573] width 8 height 8
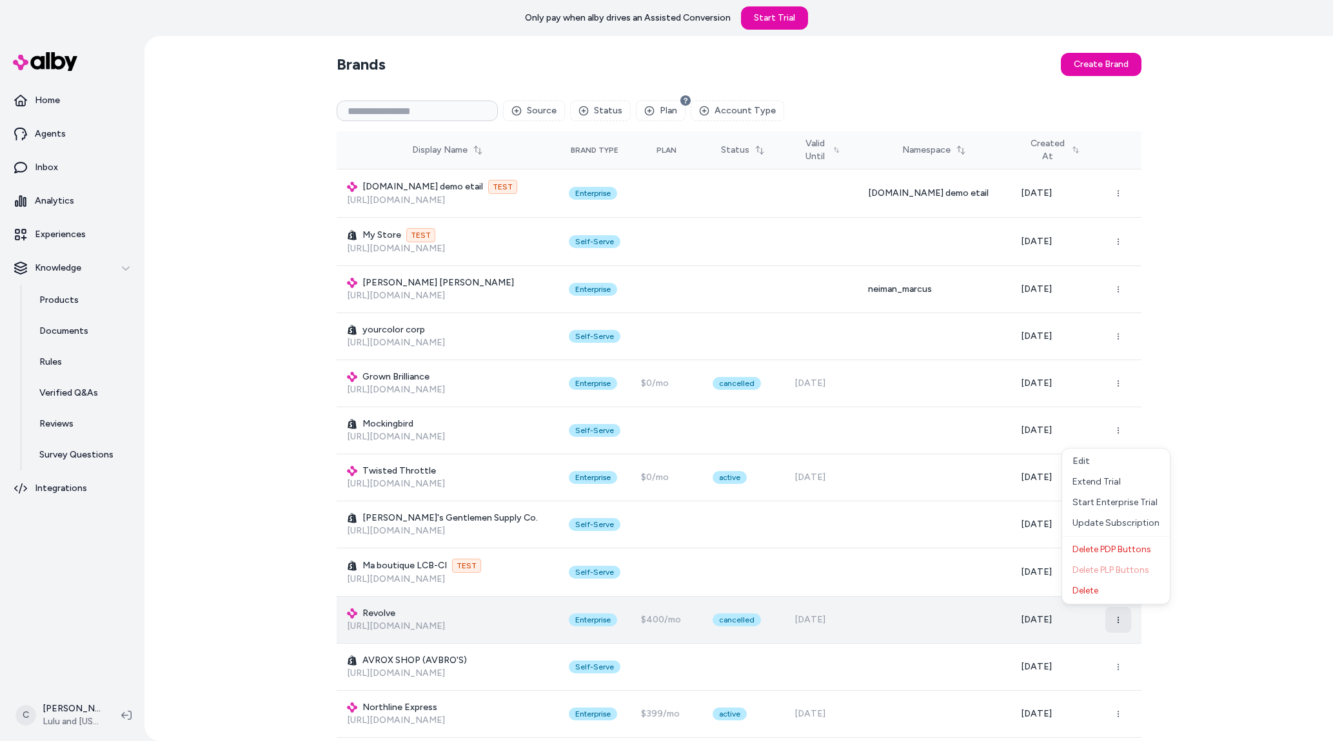
click at [1117, 611] on button "button" at bounding box center [1118, 620] width 26 height 26
click at [1116, 612] on button "button" at bounding box center [1118, 620] width 26 height 26
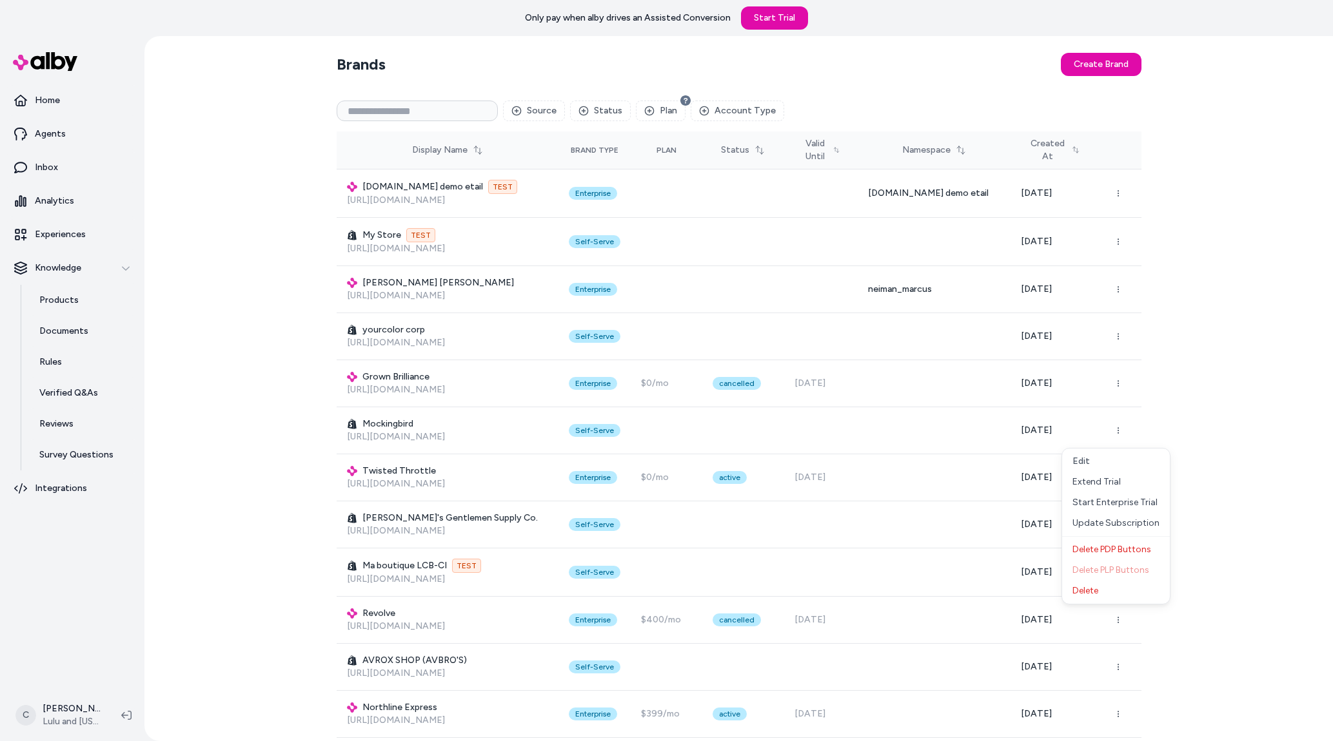
click at [1192, 386] on div "Brands Create Brand Source Status Plan Account Type Display Name Brand Type Pla…" at bounding box center [738, 388] width 1188 height 705
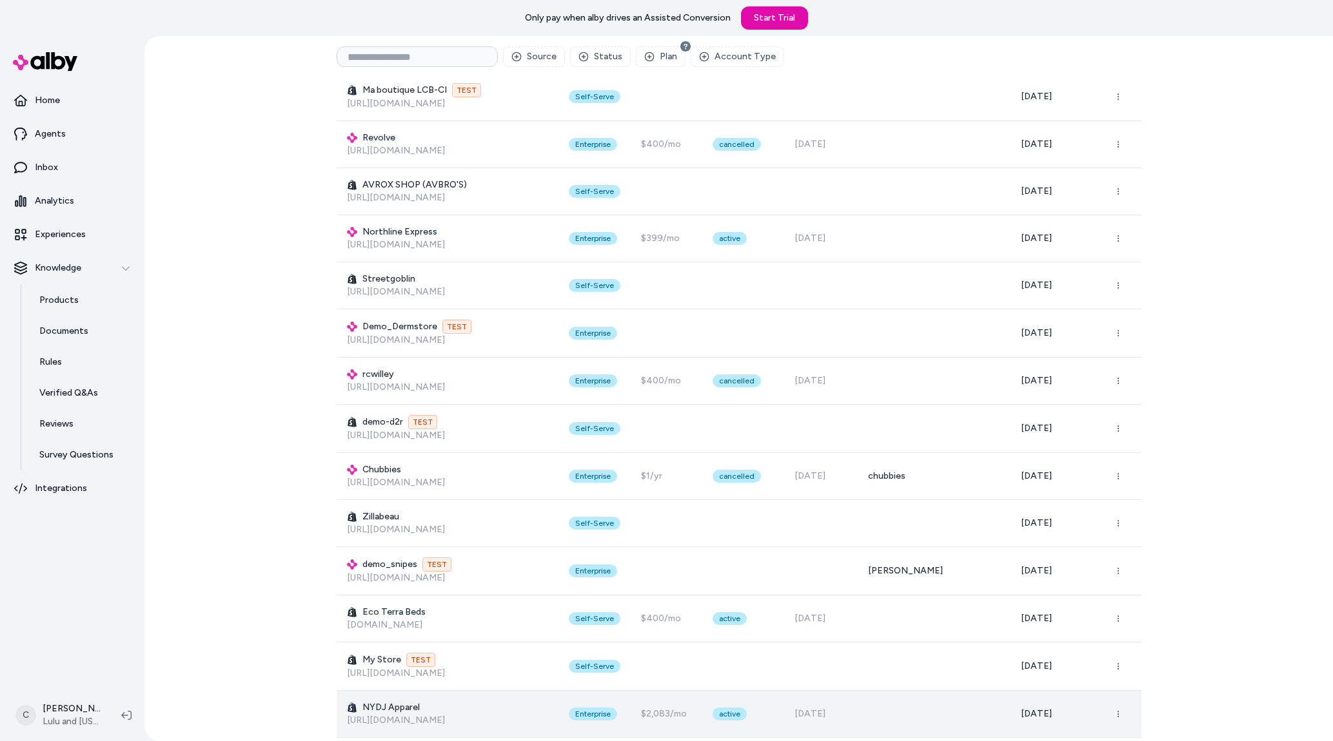
scroll to position [542, 0]
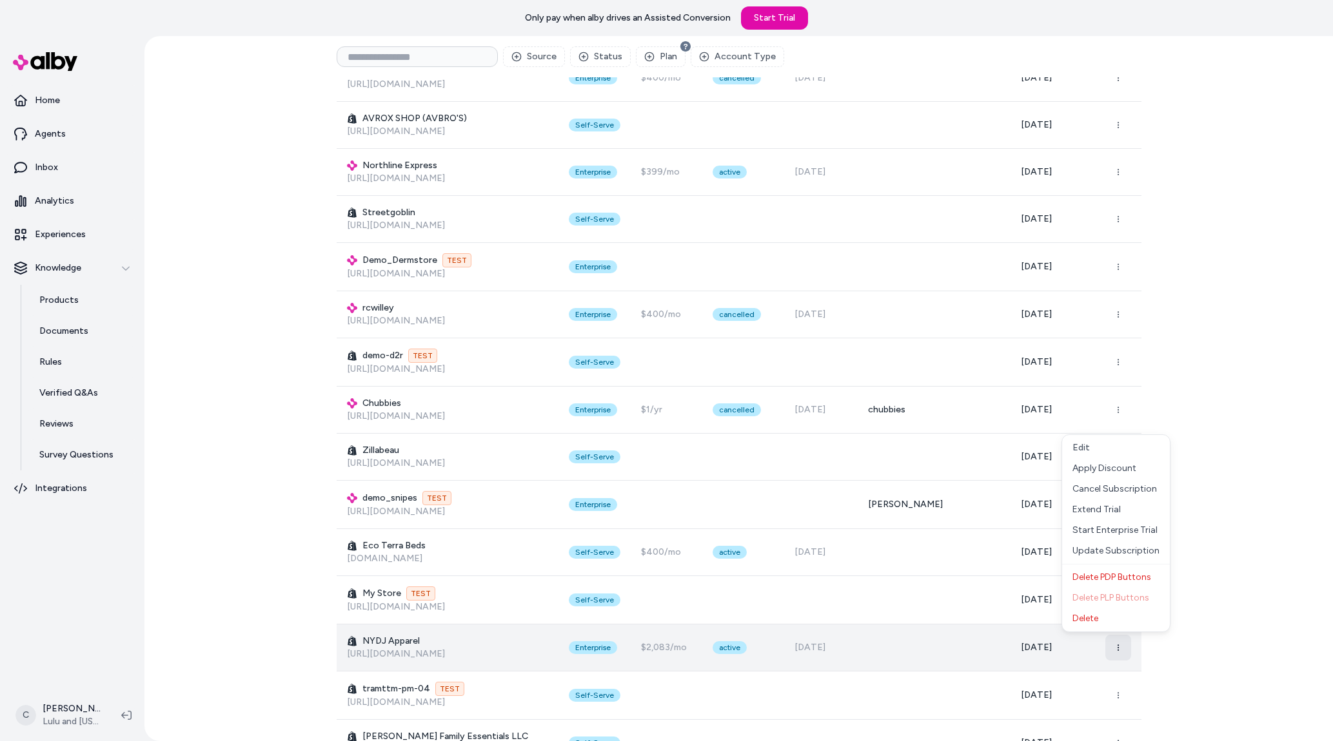
click at [1115, 649] on icon "button" at bounding box center [1118, 648] width 8 height 8
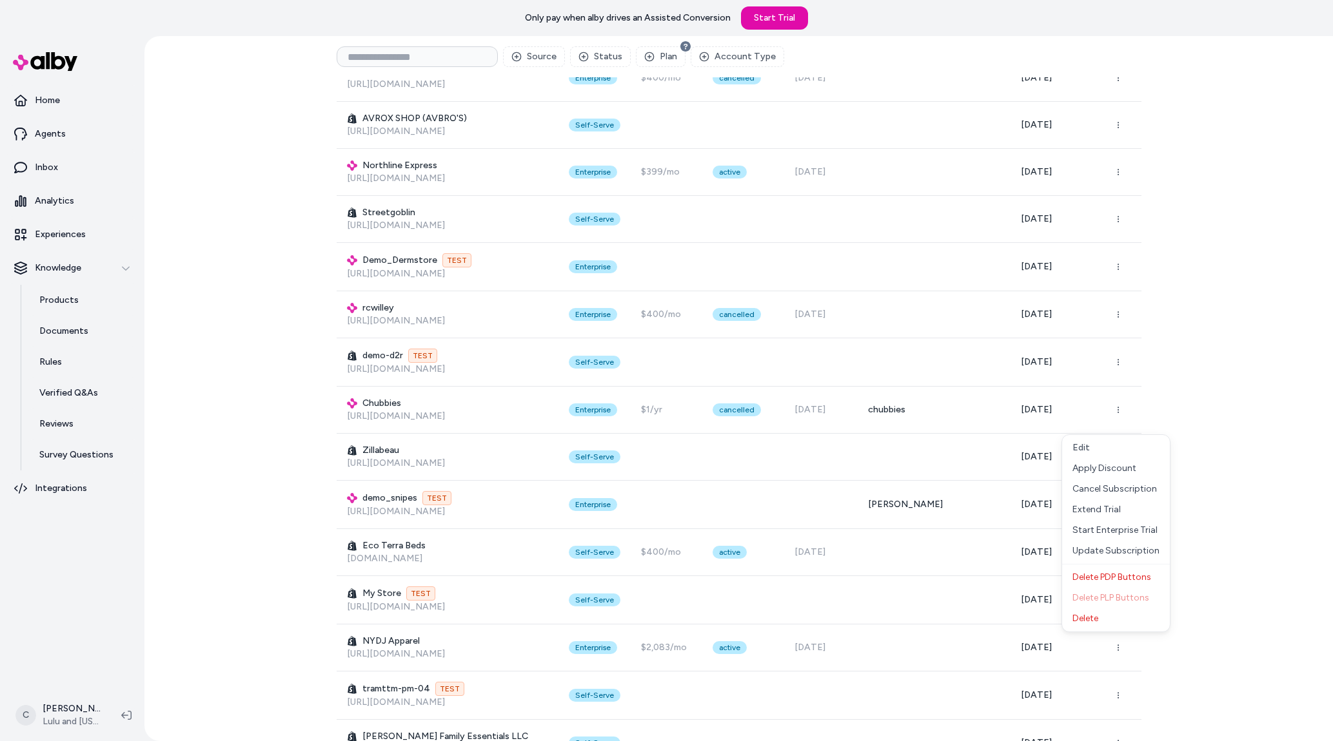
drag, startPoint x: 194, startPoint y: 652, endPoint x: 206, endPoint y: 648, distance: 12.2
click at [197, 648] on div "Brands Create Brand Source Status Plan Account Type Display Name Brand Type Pla…" at bounding box center [738, 388] width 1188 height 705
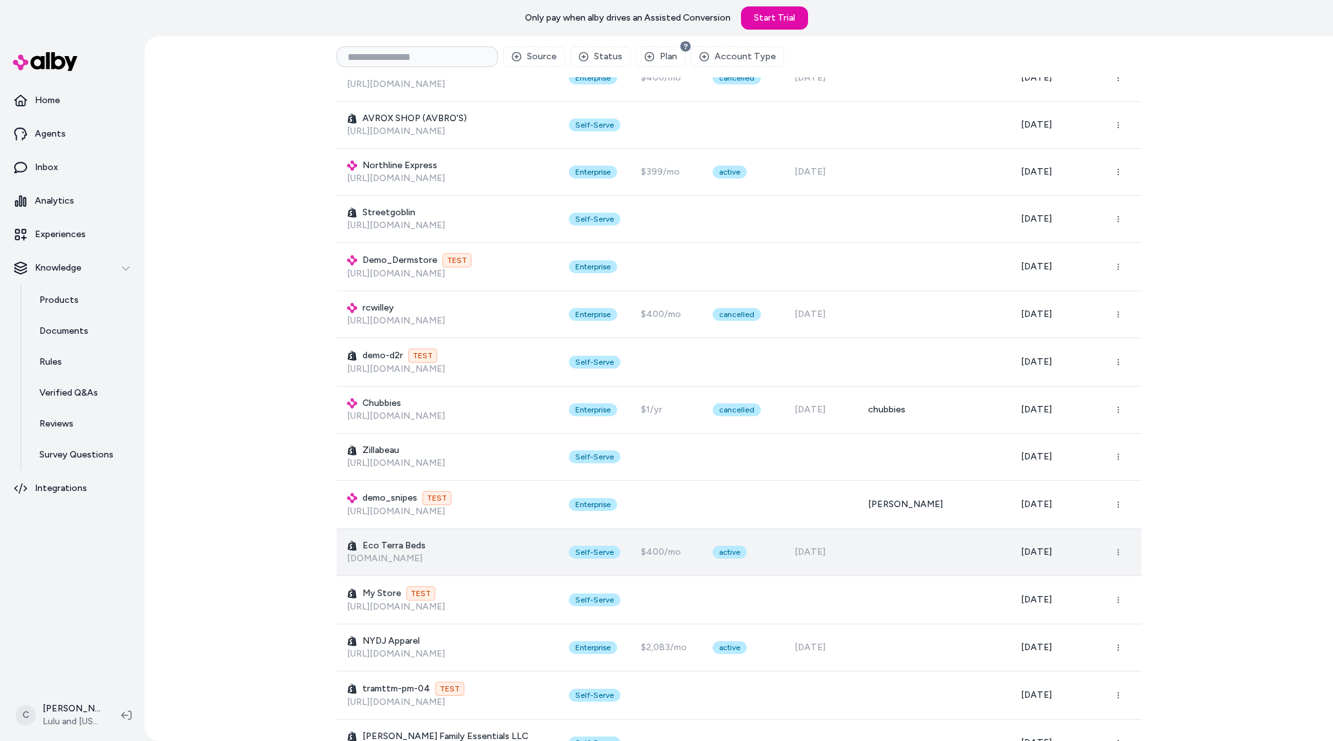
scroll to position [559, 0]
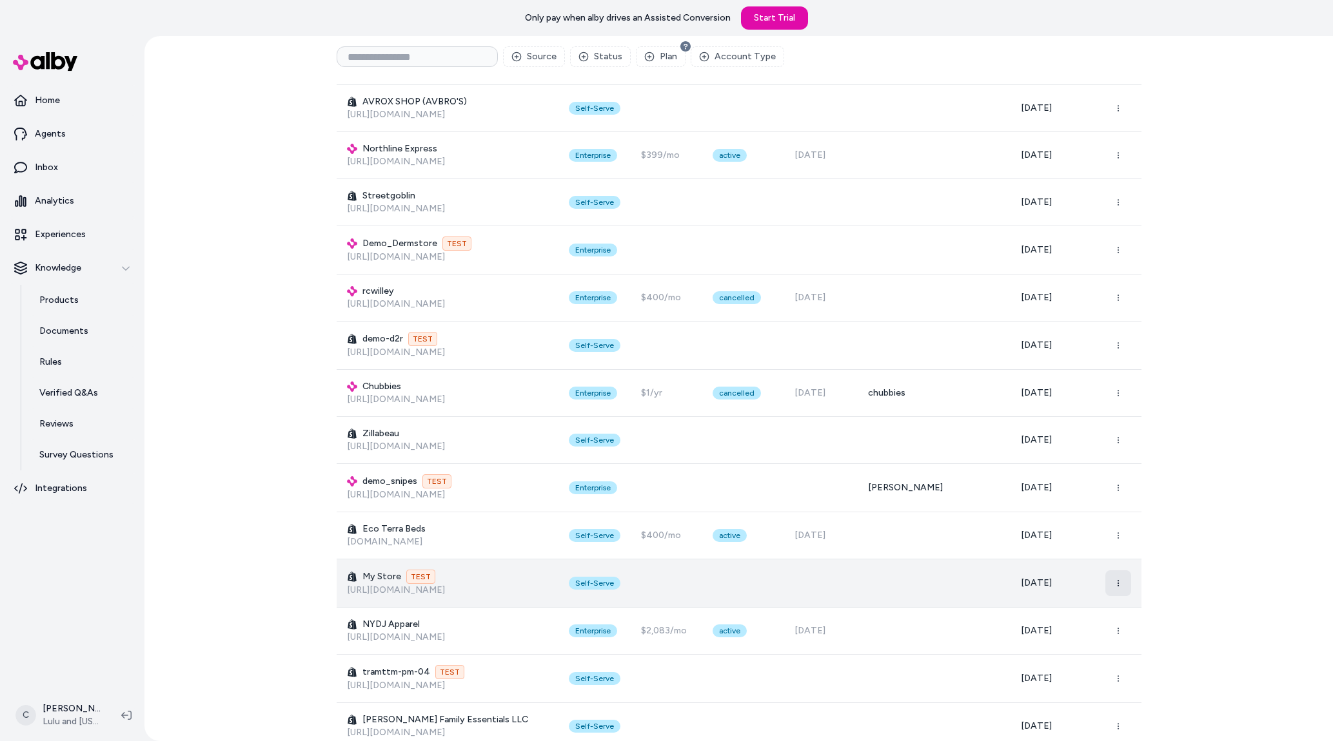
drag, startPoint x: 294, startPoint y: 515, endPoint x: 1113, endPoint y: 572, distance: 820.7
click at [1098, 579] on div "Brands Create Brand Source Status Plan Account Type Display Name Brand Type Pla…" at bounding box center [738, 388] width 1188 height 705
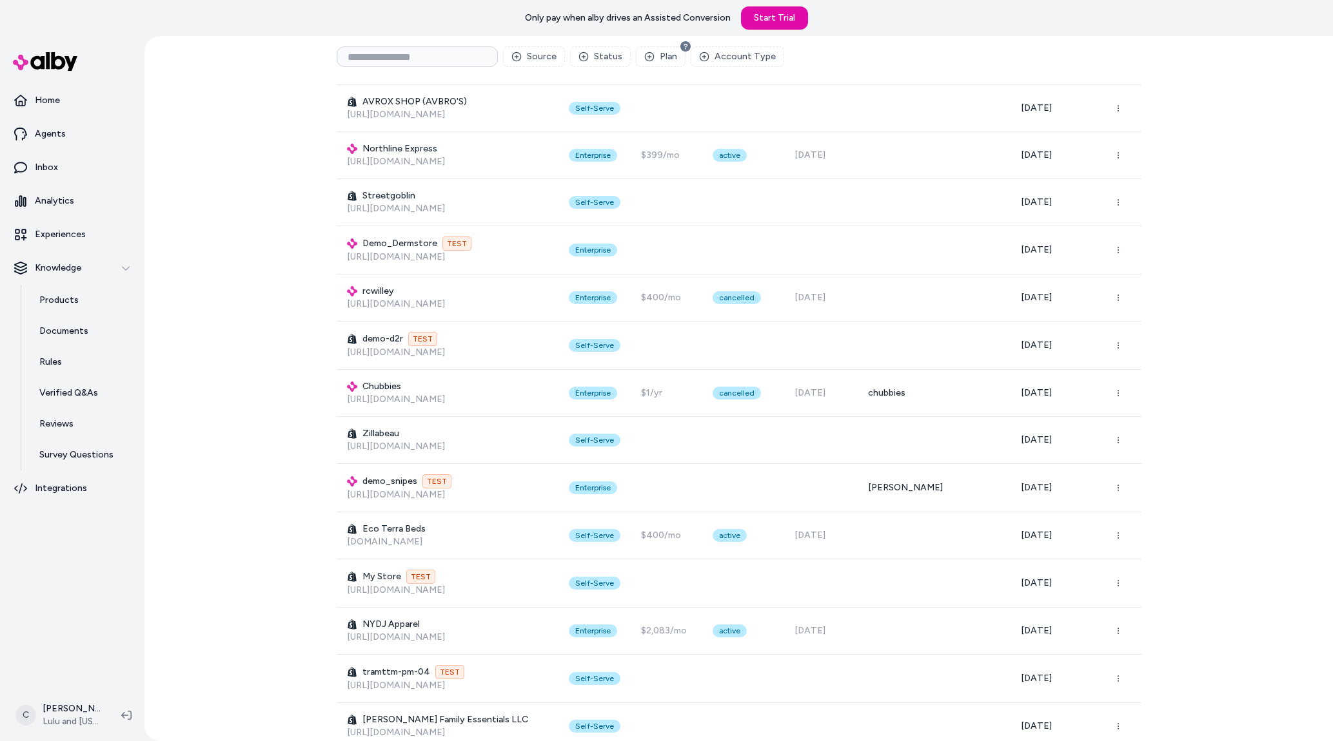
click at [1190, 510] on div "Brands Create Brand Source Status Plan Account Type Display Name Brand Type Pla…" at bounding box center [738, 388] width 1188 height 705
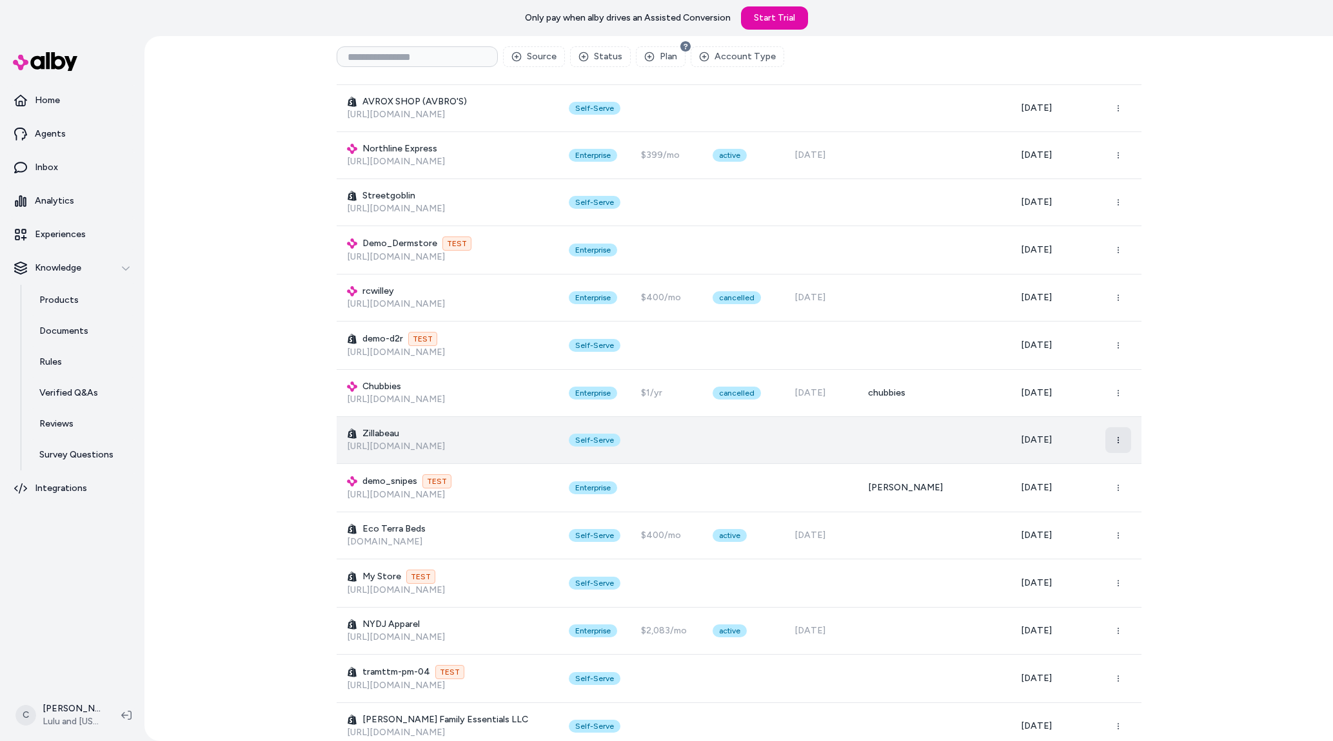
click at [1114, 441] on icon "button" at bounding box center [1118, 440] width 8 height 8
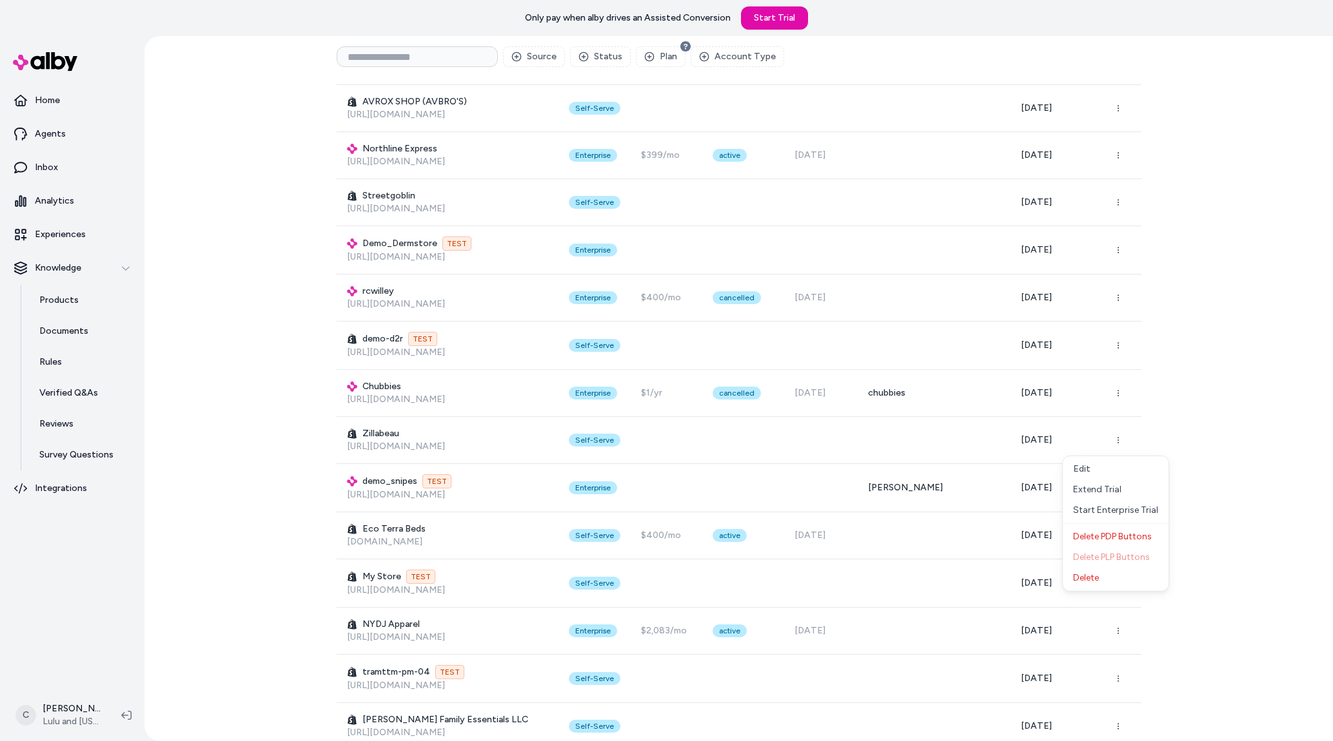
click at [1207, 412] on div "Brands Create Brand Source Status Plan Account Type Display Name Brand Type Pla…" at bounding box center [738, 388] width 1188 height 705
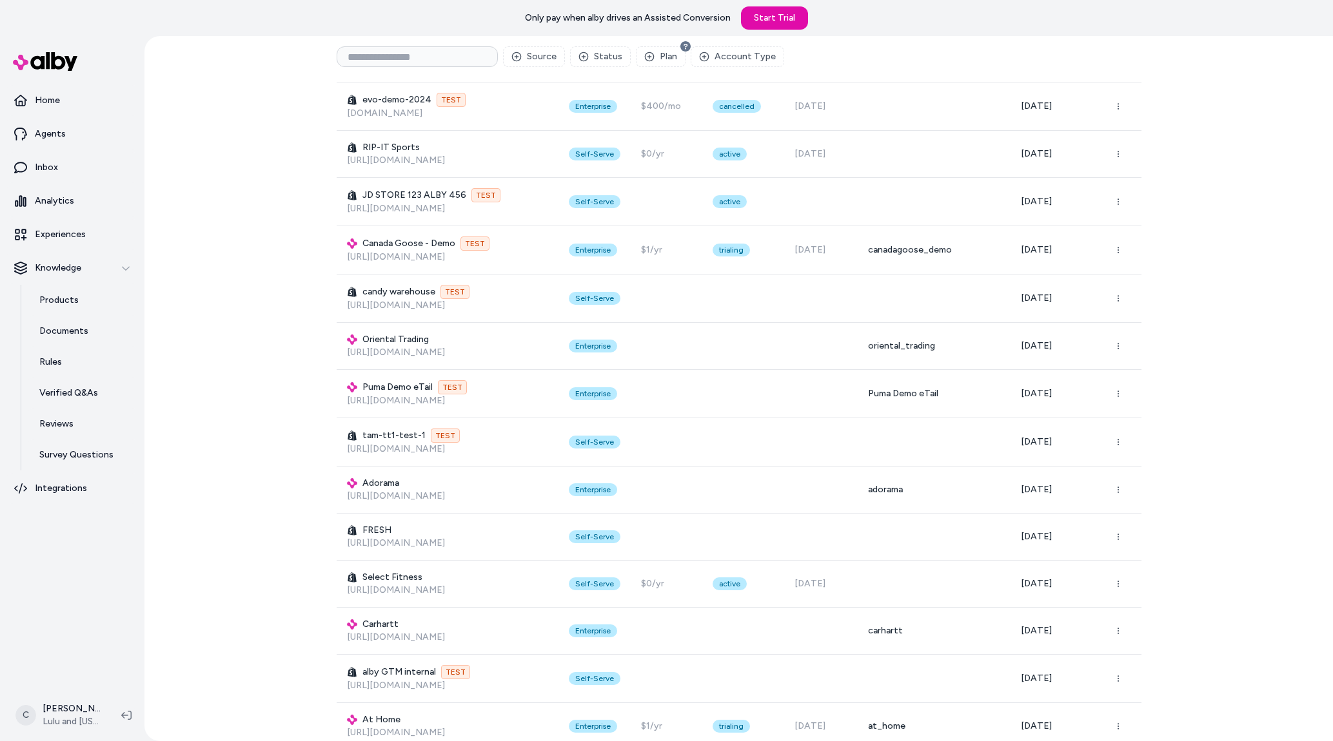
scroll to position [3753, 0]
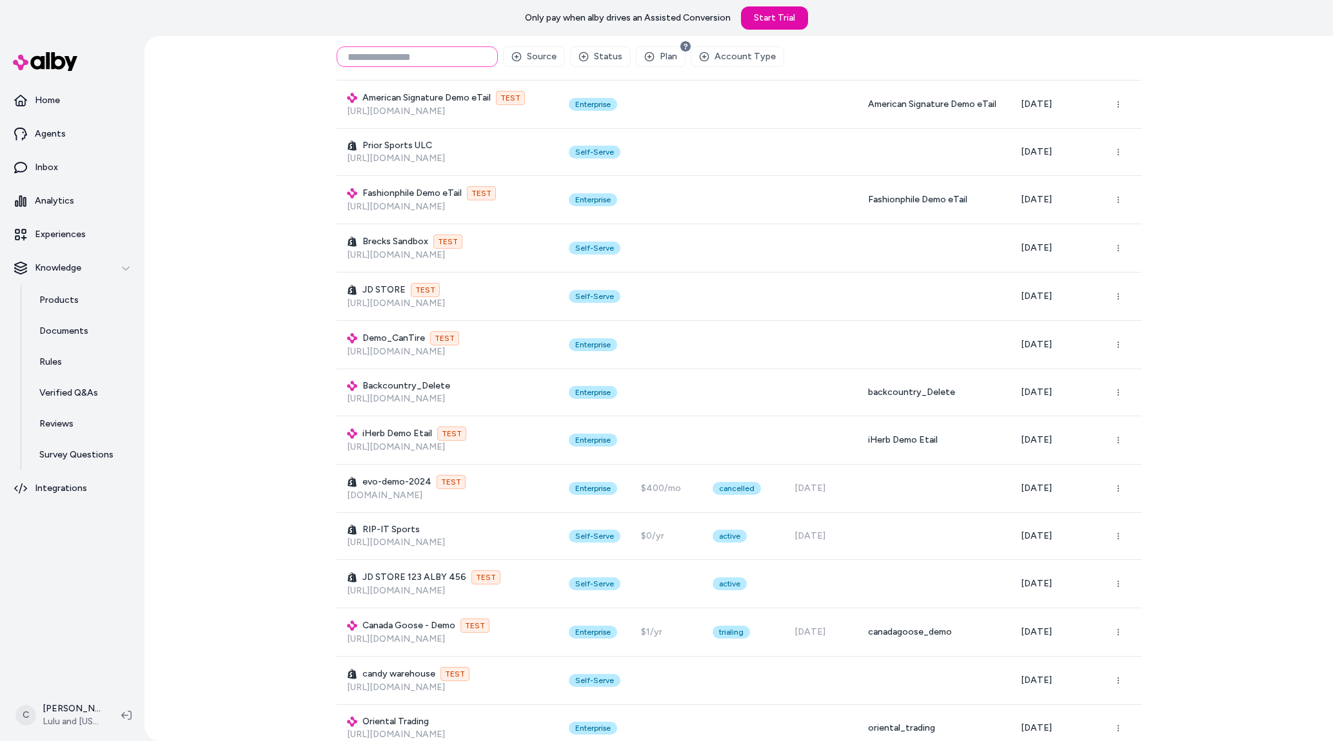
click at [375, 55] on input at bounding box center [417, 56] width 161 height 21
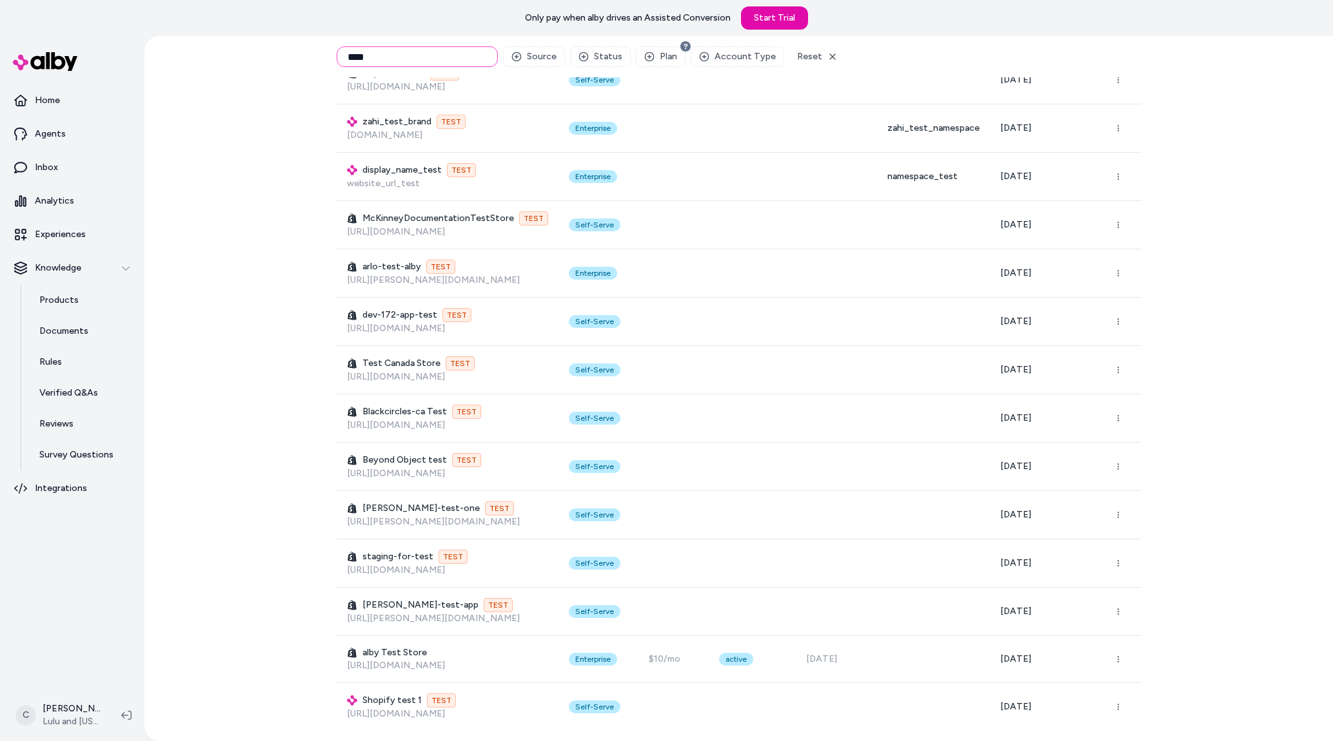
click at [410, 57] on input "****" at bounding box center [417, 56] width 161 height 21
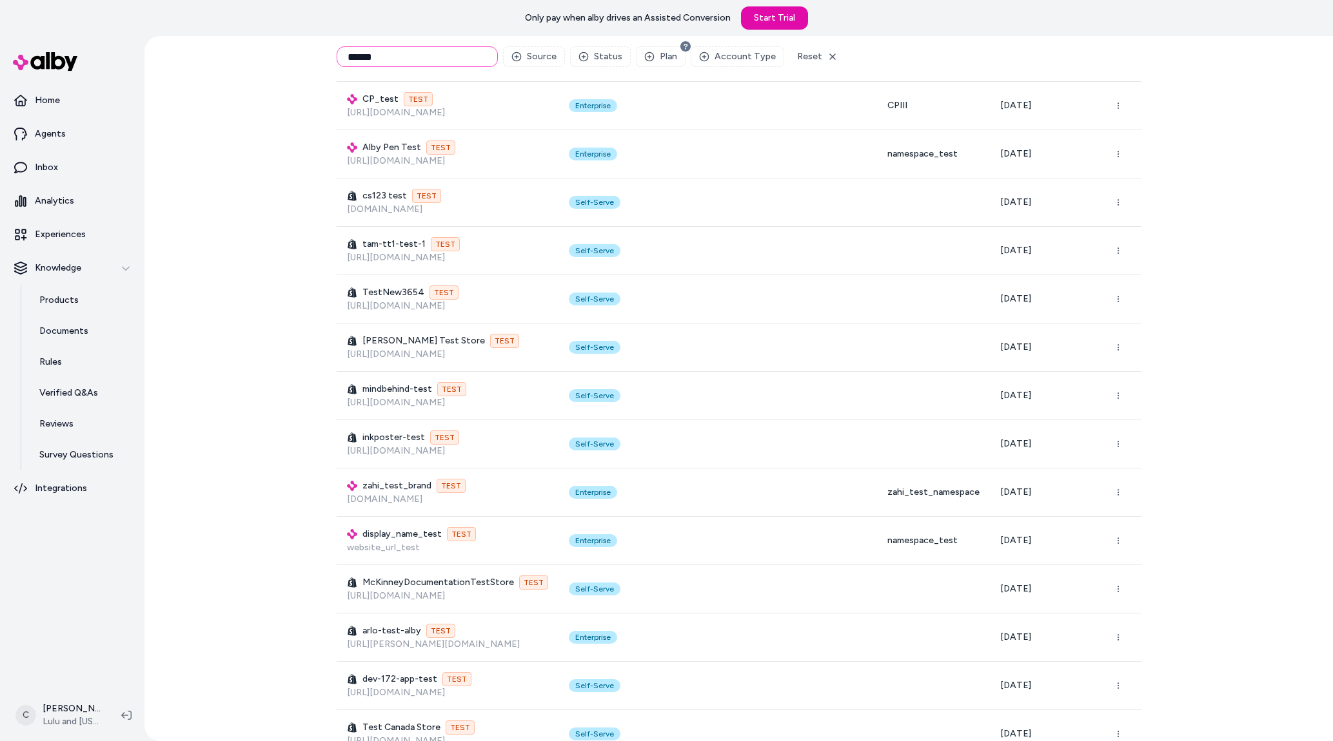
scroll to position [0, 0]
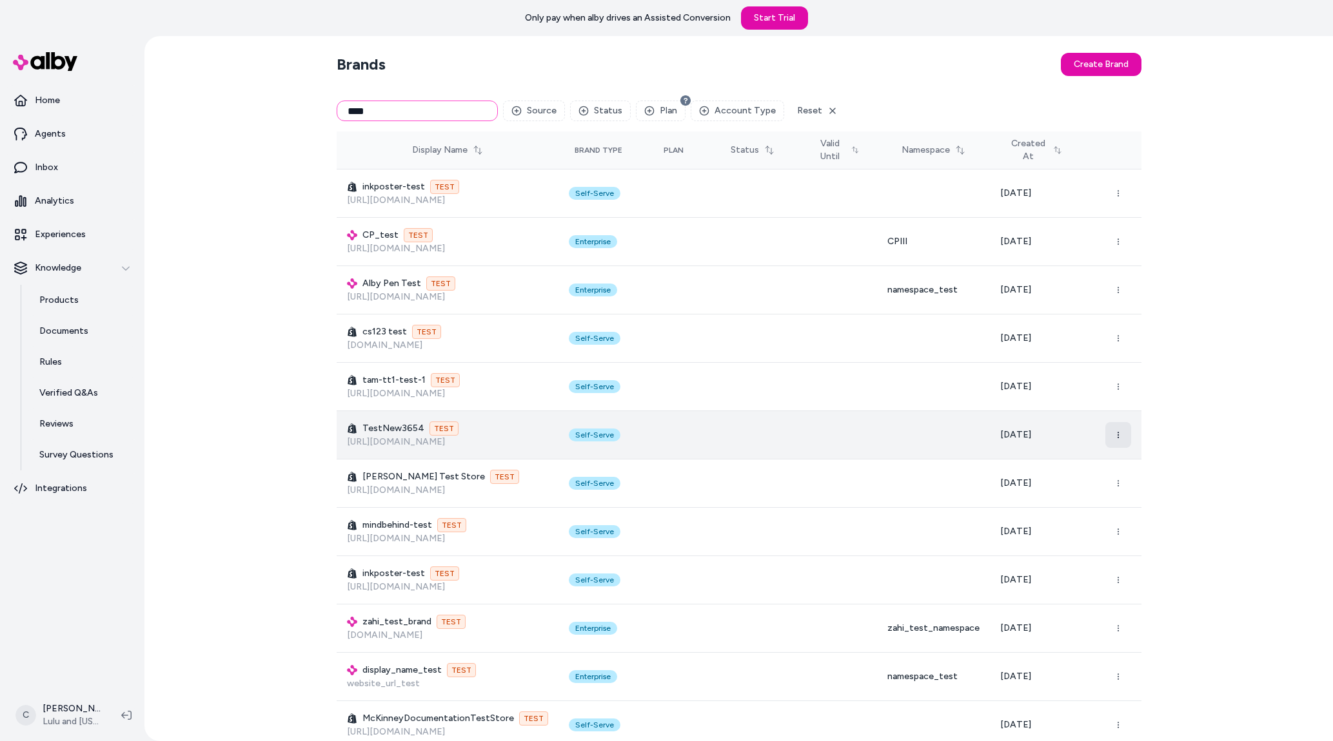
type input "****"
click at [1115, 430] on button "button" at bounding box center [1118, 435] width 26 height 26
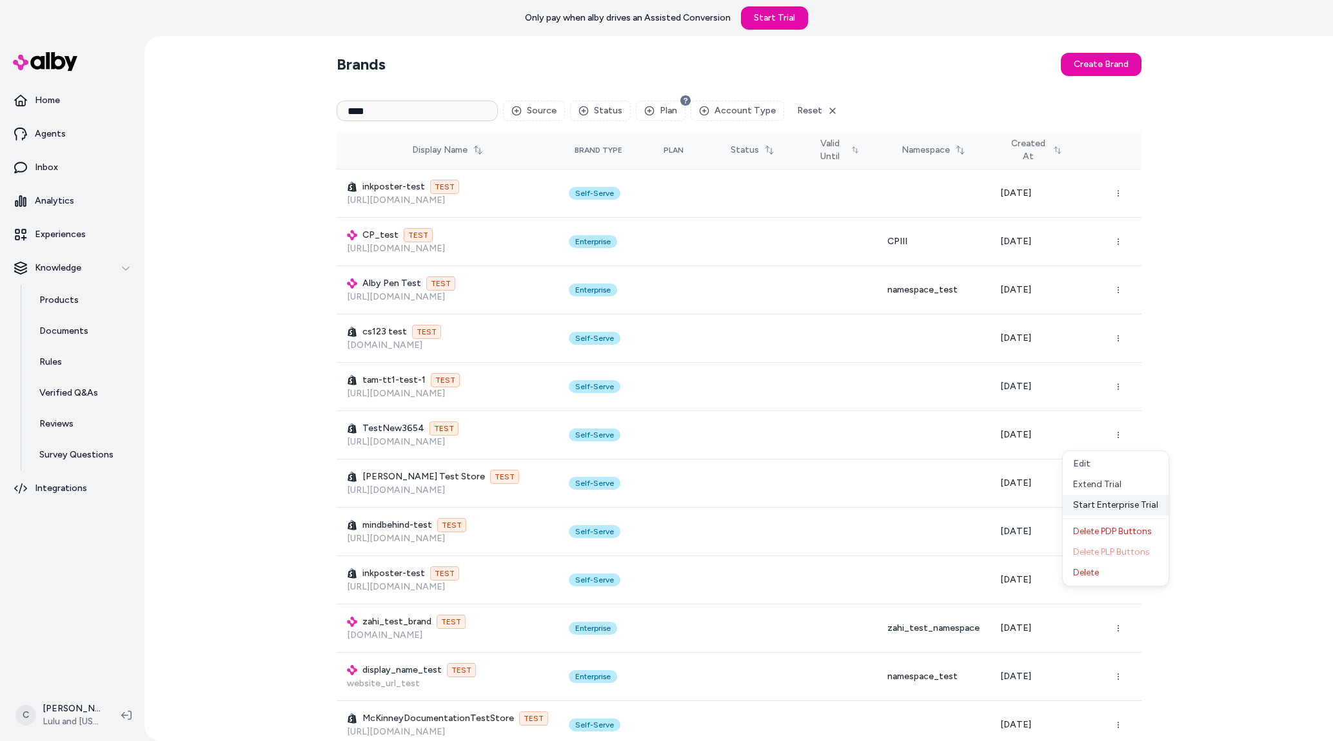
click at [1122, 507] on div "Start Enterprise Trial" at bounding box center [1115, 505] width 106 height 21
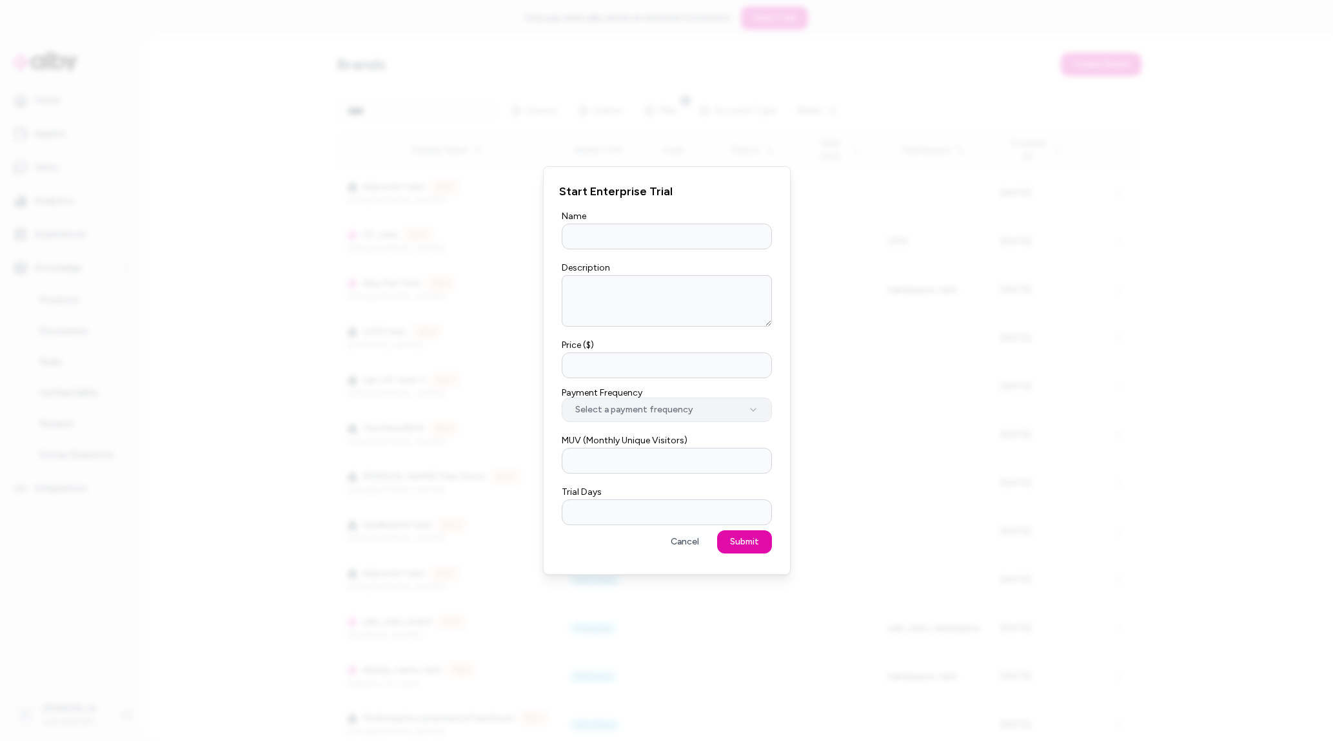
click at [672, 408] on button "Select a payment frequency" at bounding box center [667, 410] width 210 height 24
click at [594, 231] on input "Name" at bounding box center [667, 237] width 210 height 26
click at [691, 544] on button "Cancel" at bounding box center [685, 542] width 54 height 23
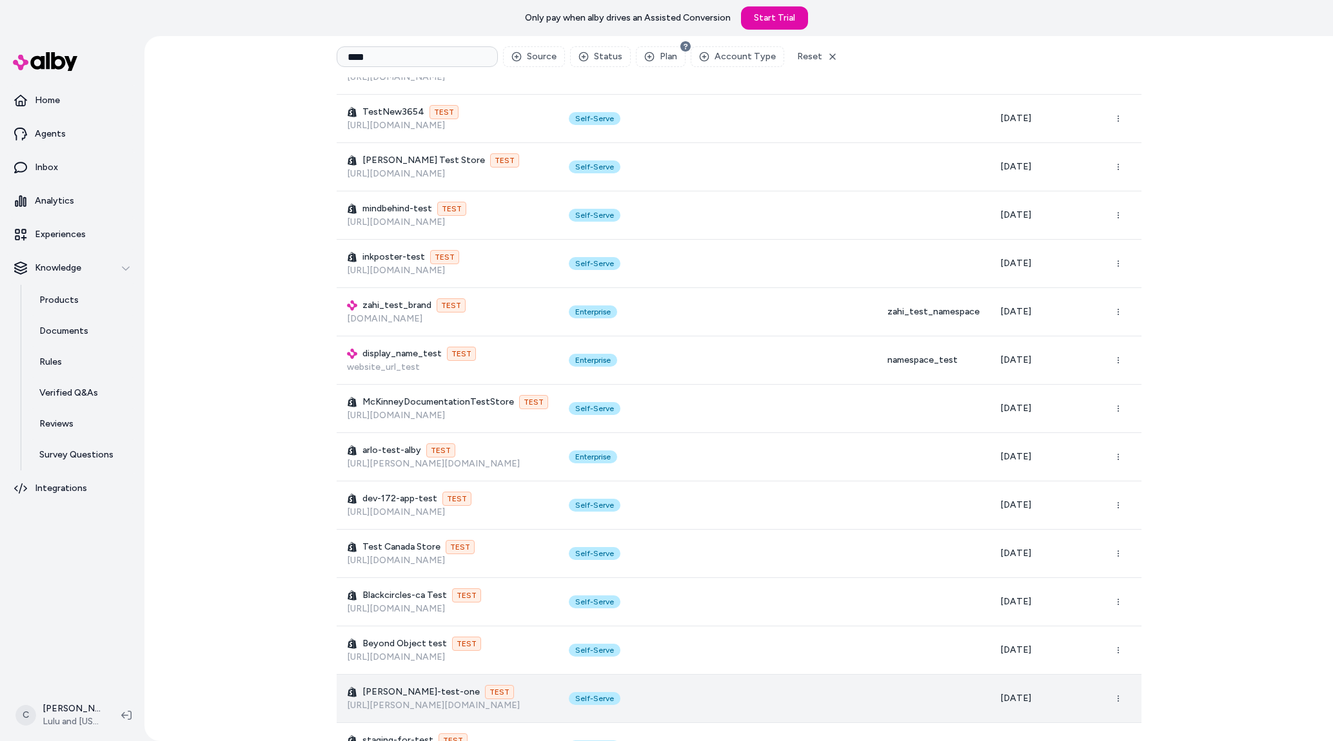
scroll to position [500, 0]
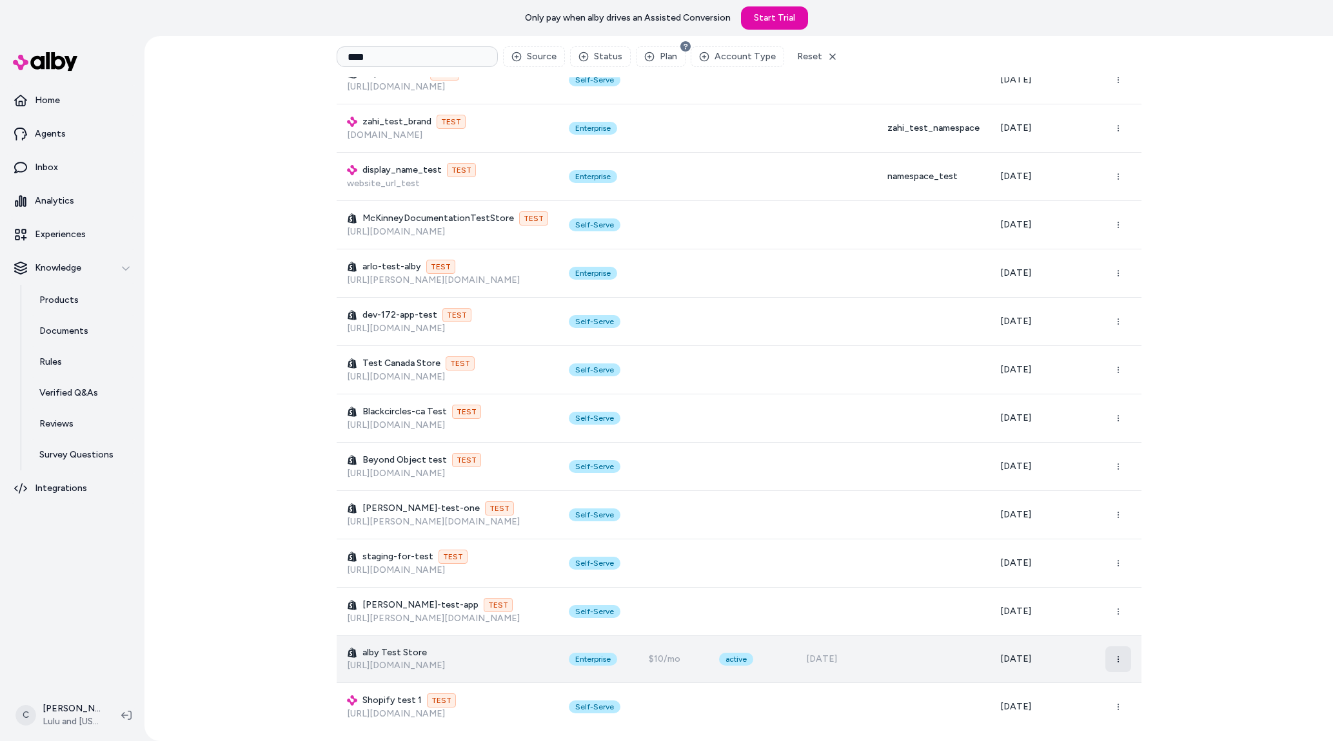
click at [1114, 659] on icon "button" at bounding box center [1118, 660] width 8 height 8
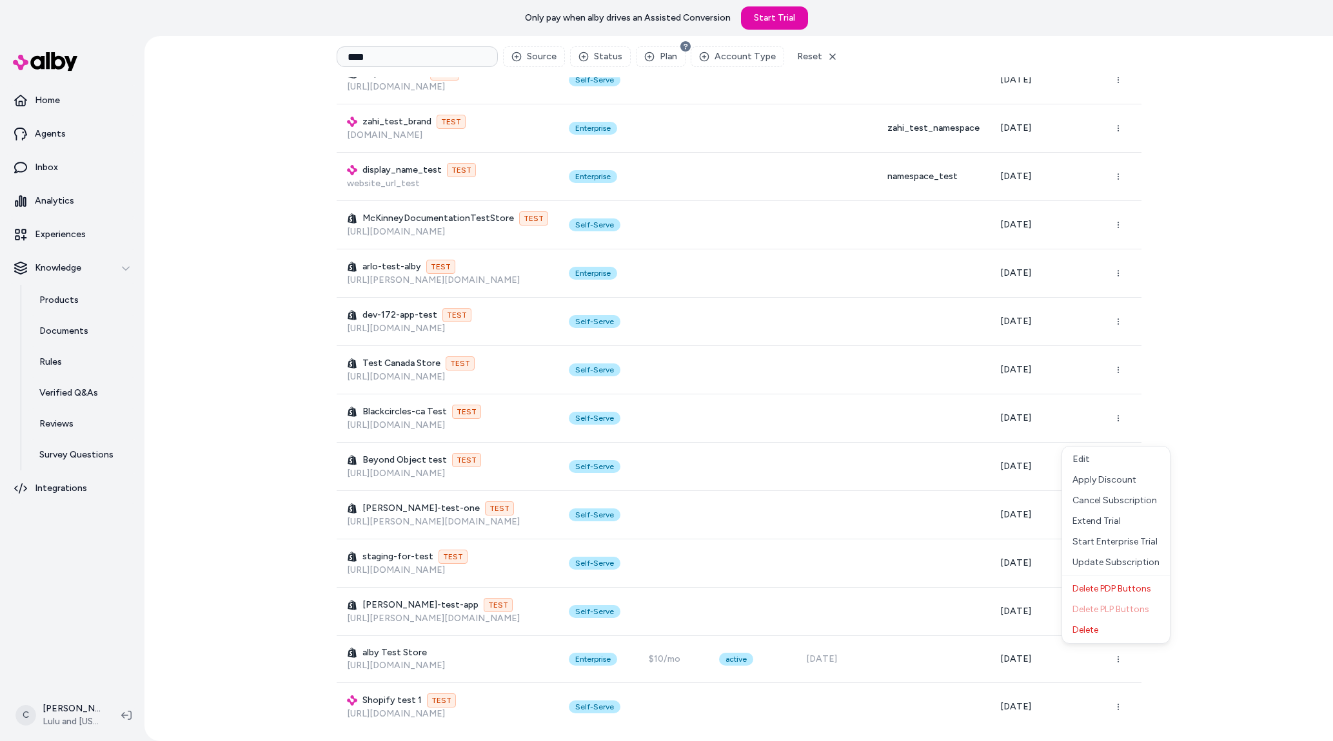
drag, startPoint x: 210, startPoint y: 527, endPoint x: 237, endPoint y: 560, distance: 42.6
click at [210, 527] on div "Brands Create Brand **** Source Status Plan Account Type Reset Display Name Bra…" at bounding box center [738, 388] width 1188 height 705
